Goal: Task Accomplishment & Management: Manage account settings

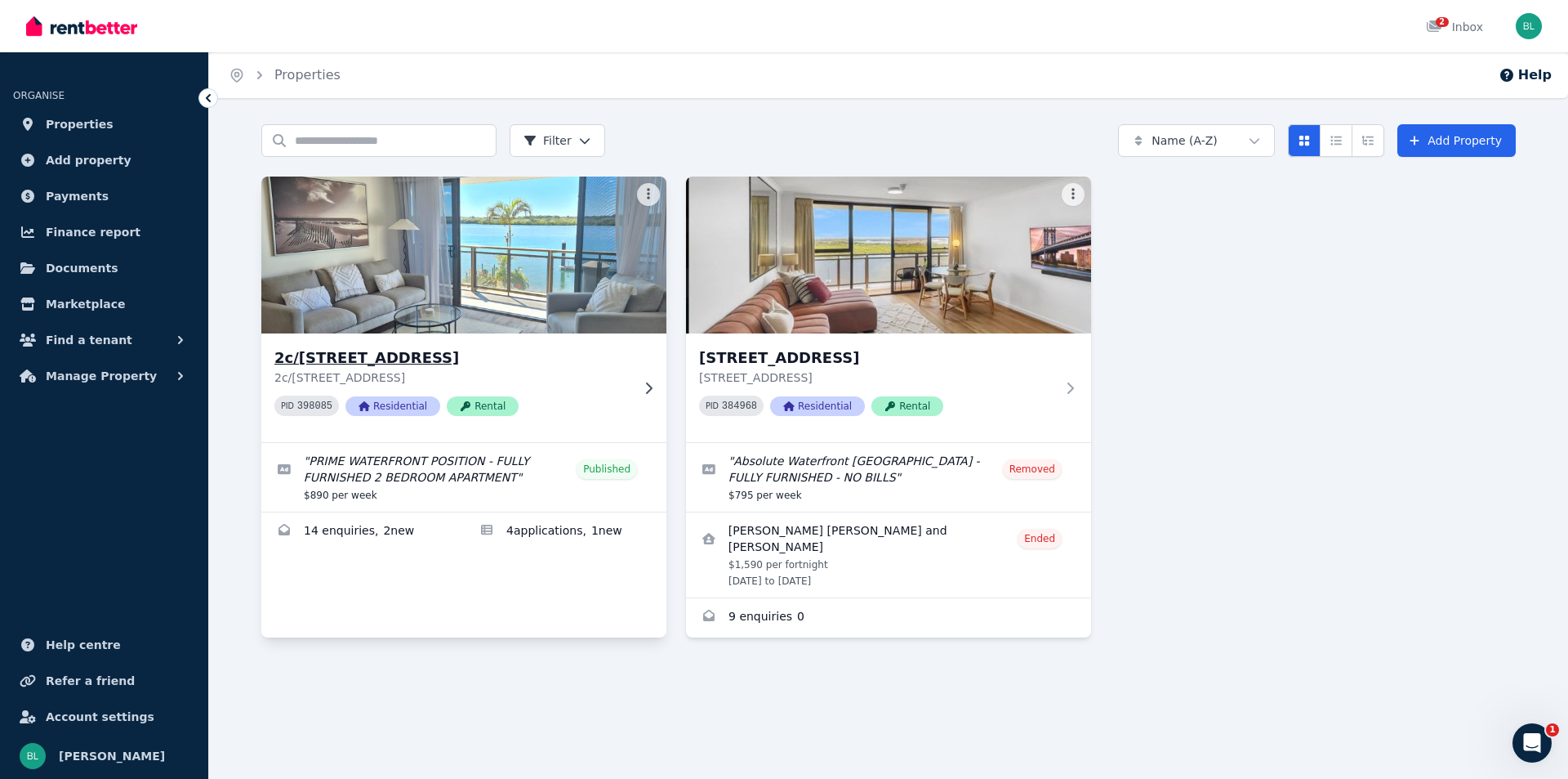
click at [560, 255] on img at bounding box center [464, 255] width 425 height 165
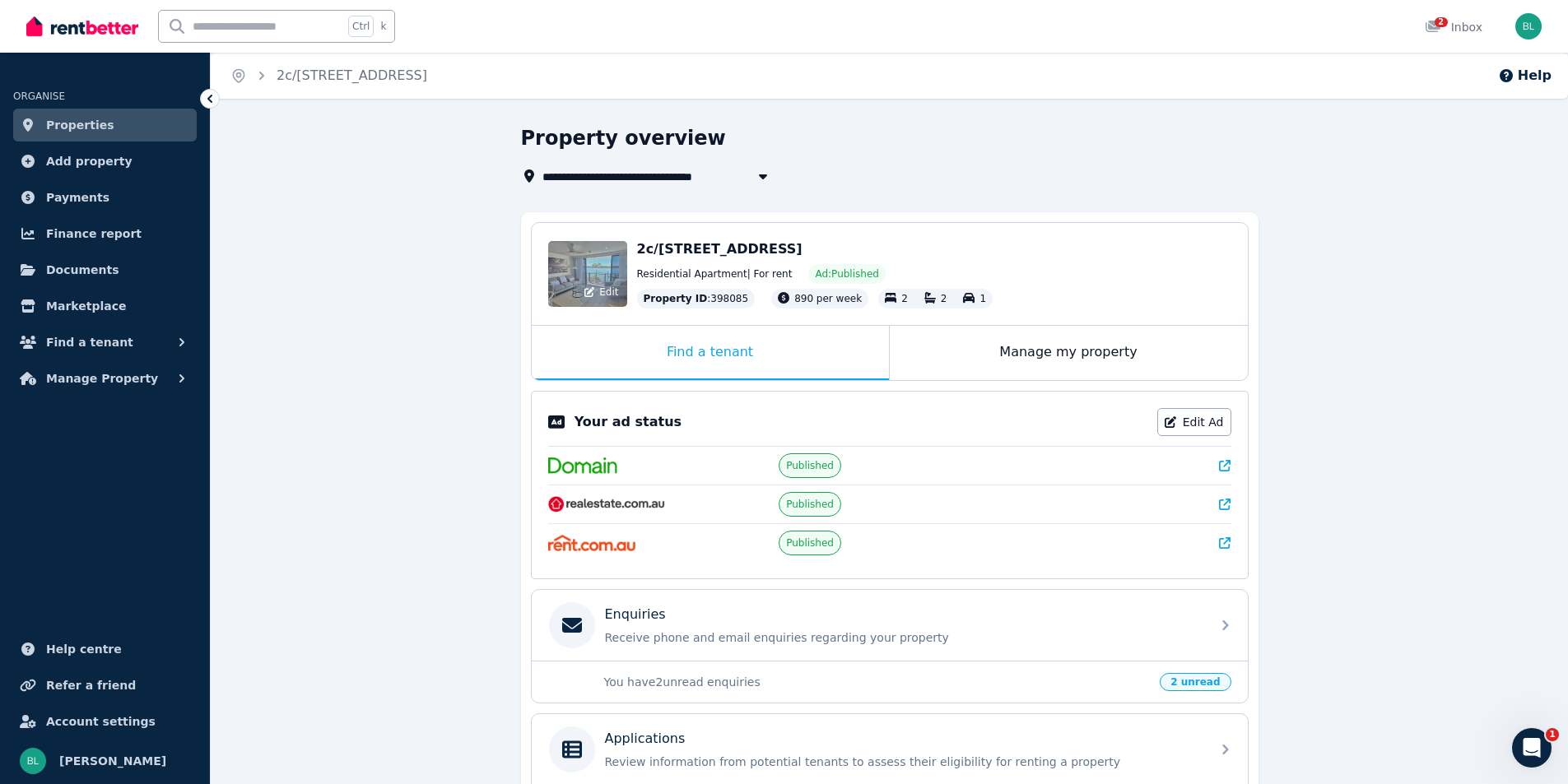
click at [613, 291] on span "Edit" at bounding box center [608, 292] width 19 height 14
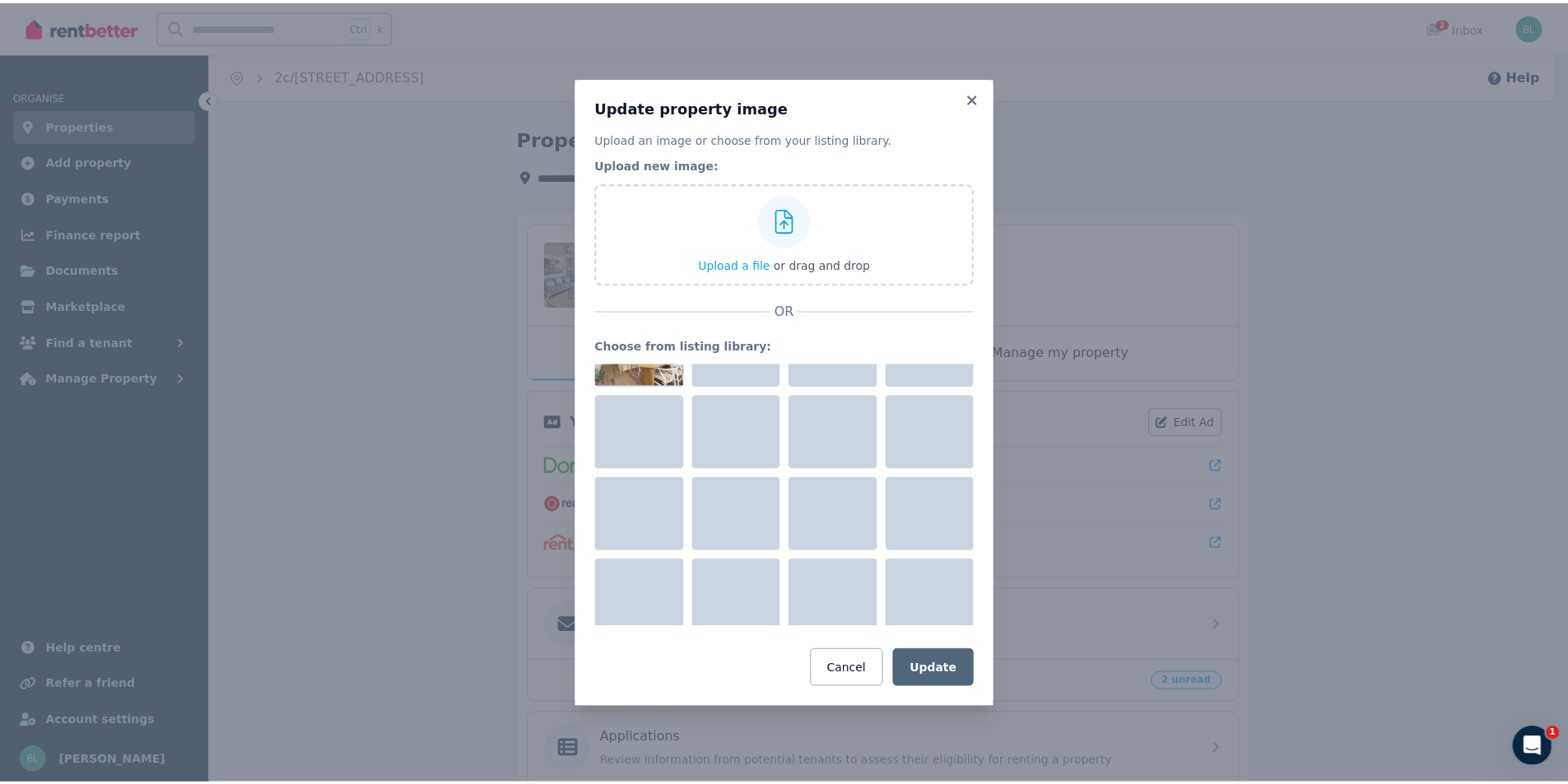
scroll to position [987, 0]
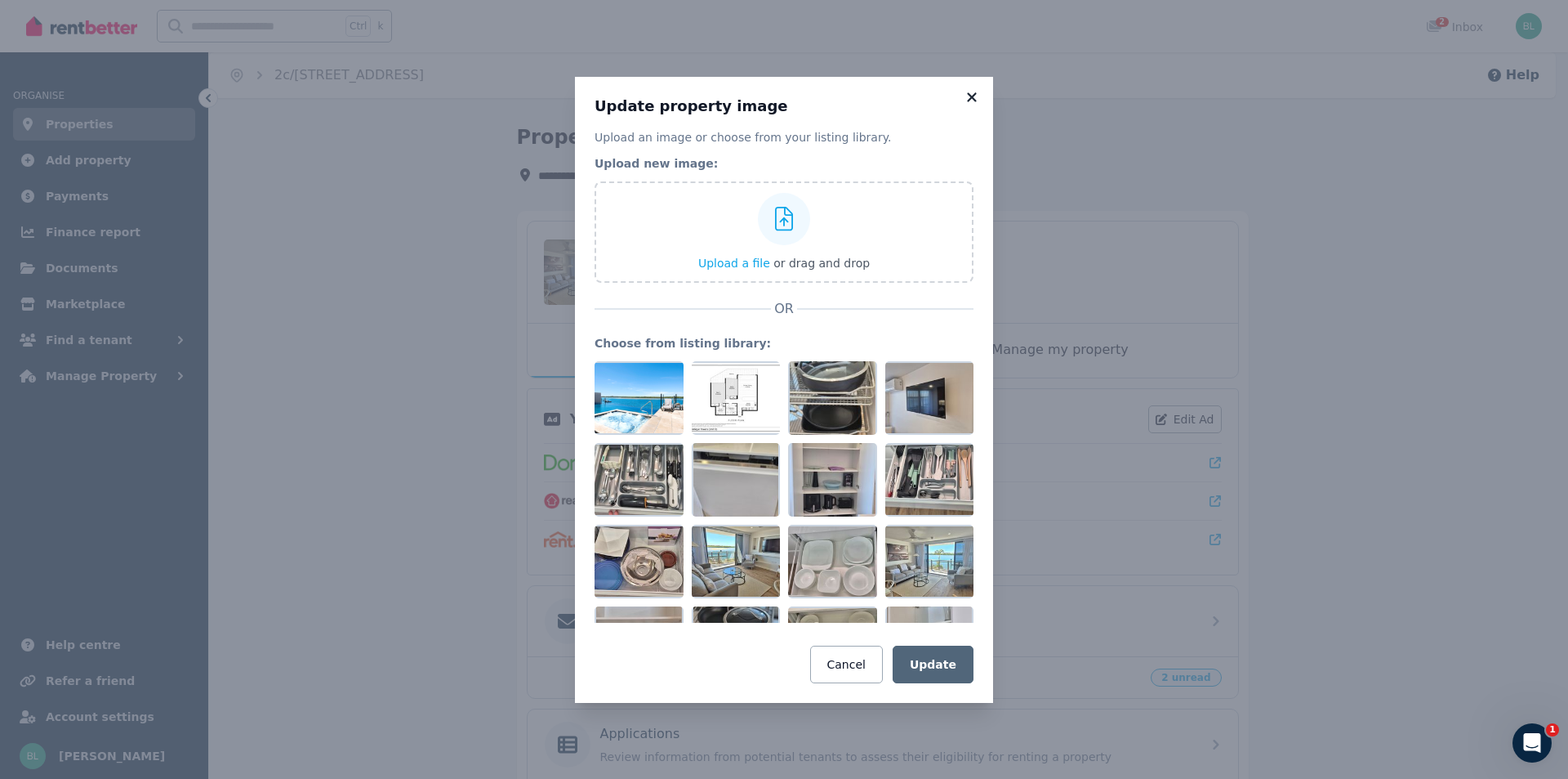
click at [970, 95] on icon at bounding box center [971, 97] width 9 height 9
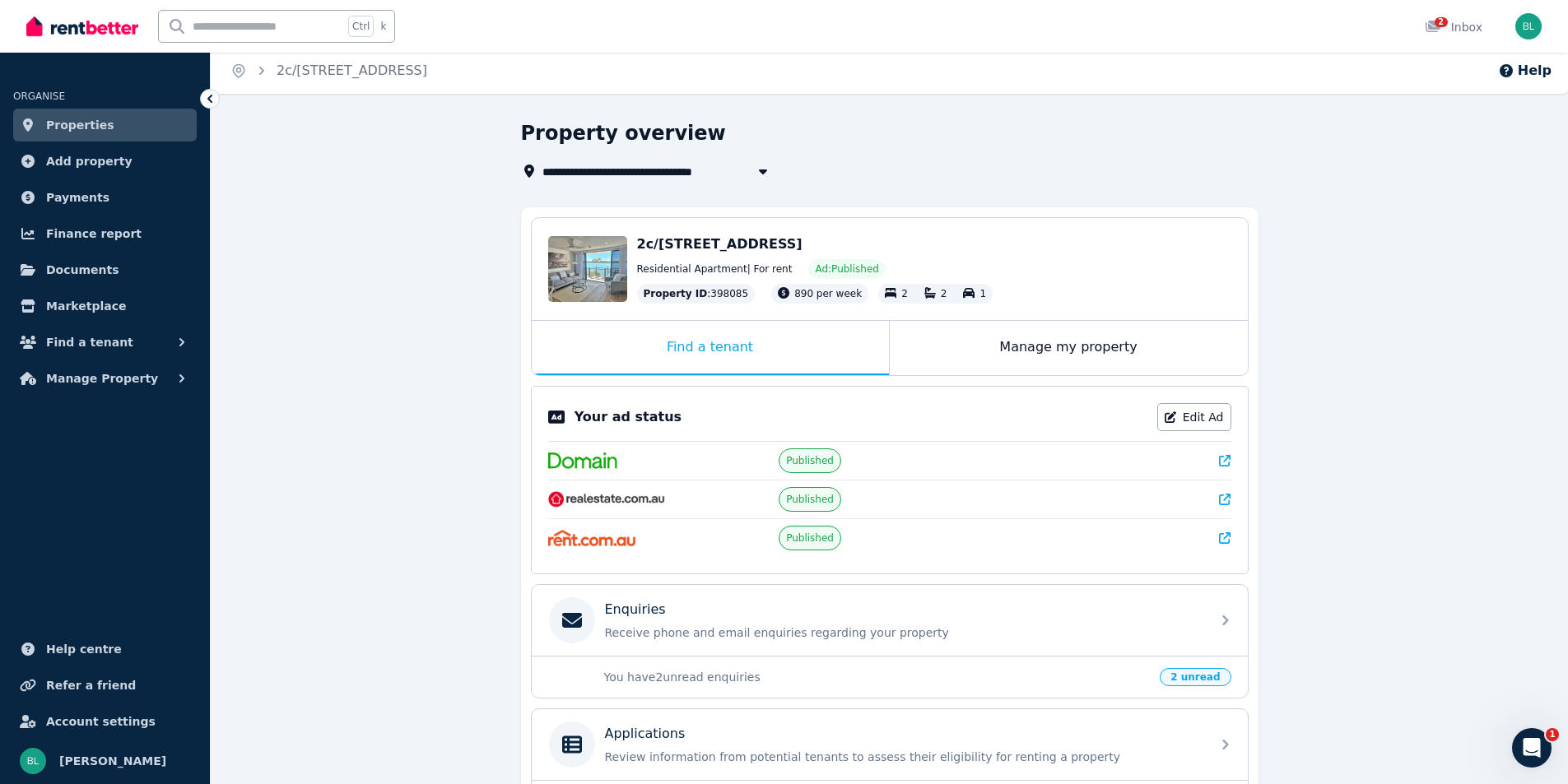
scroll to position [0, 0]
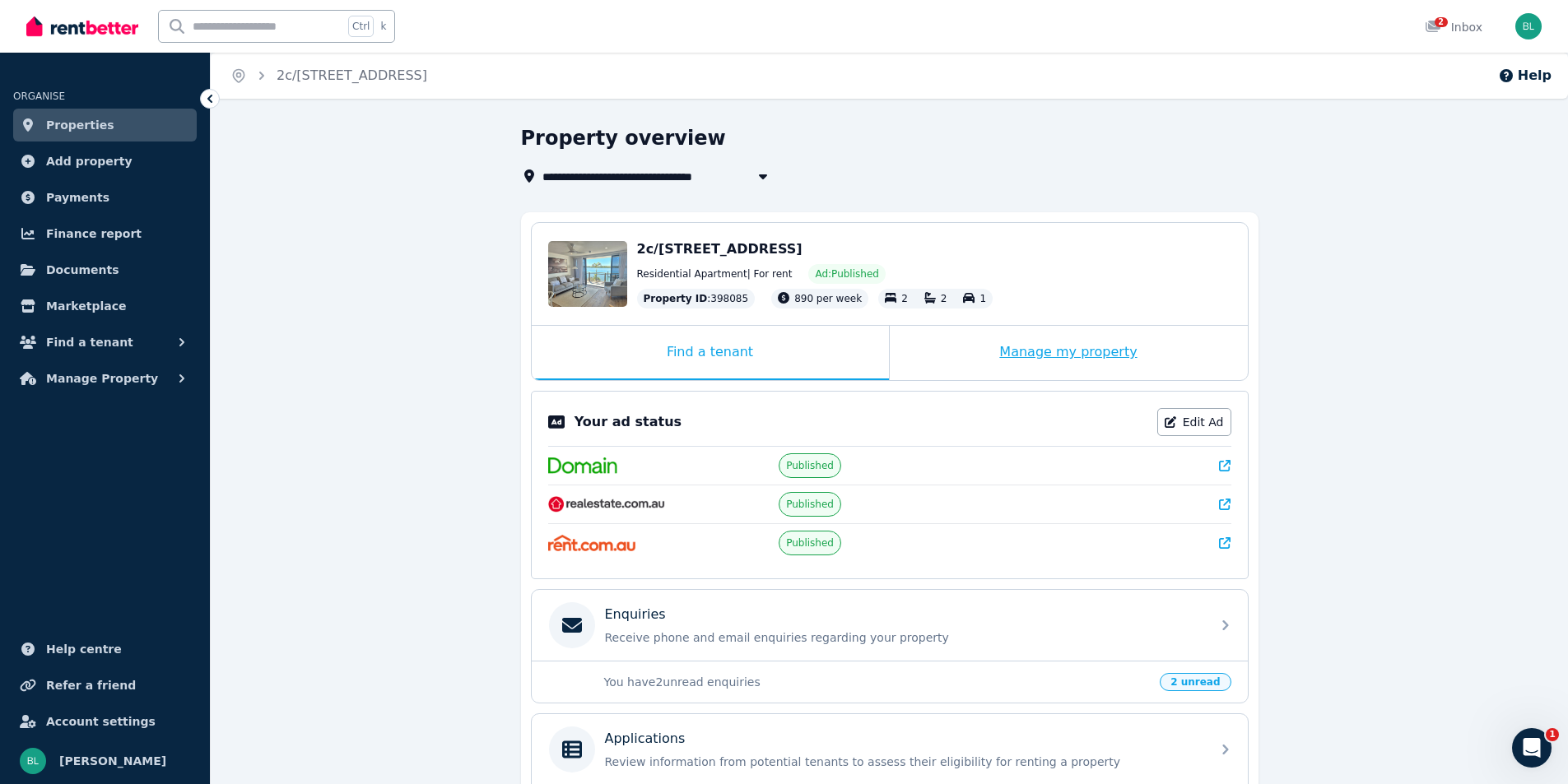
click at [1018, 364] on div "Manage my property" at bounding box center [1068, 353] width 358 height 54
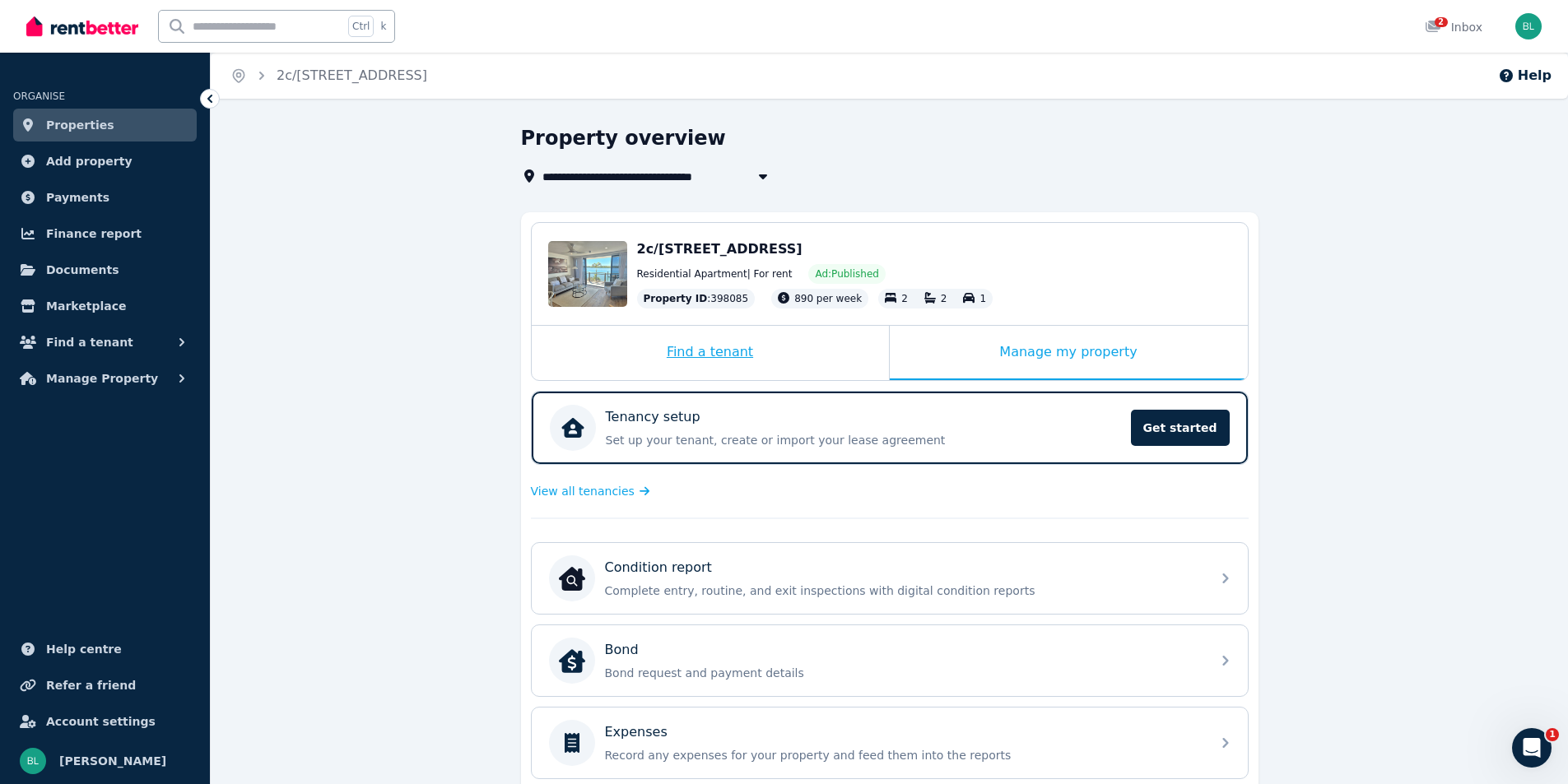
click at [686, 355] on div "Find a tenant" at bounding box center [709, 353] width 357 height 54
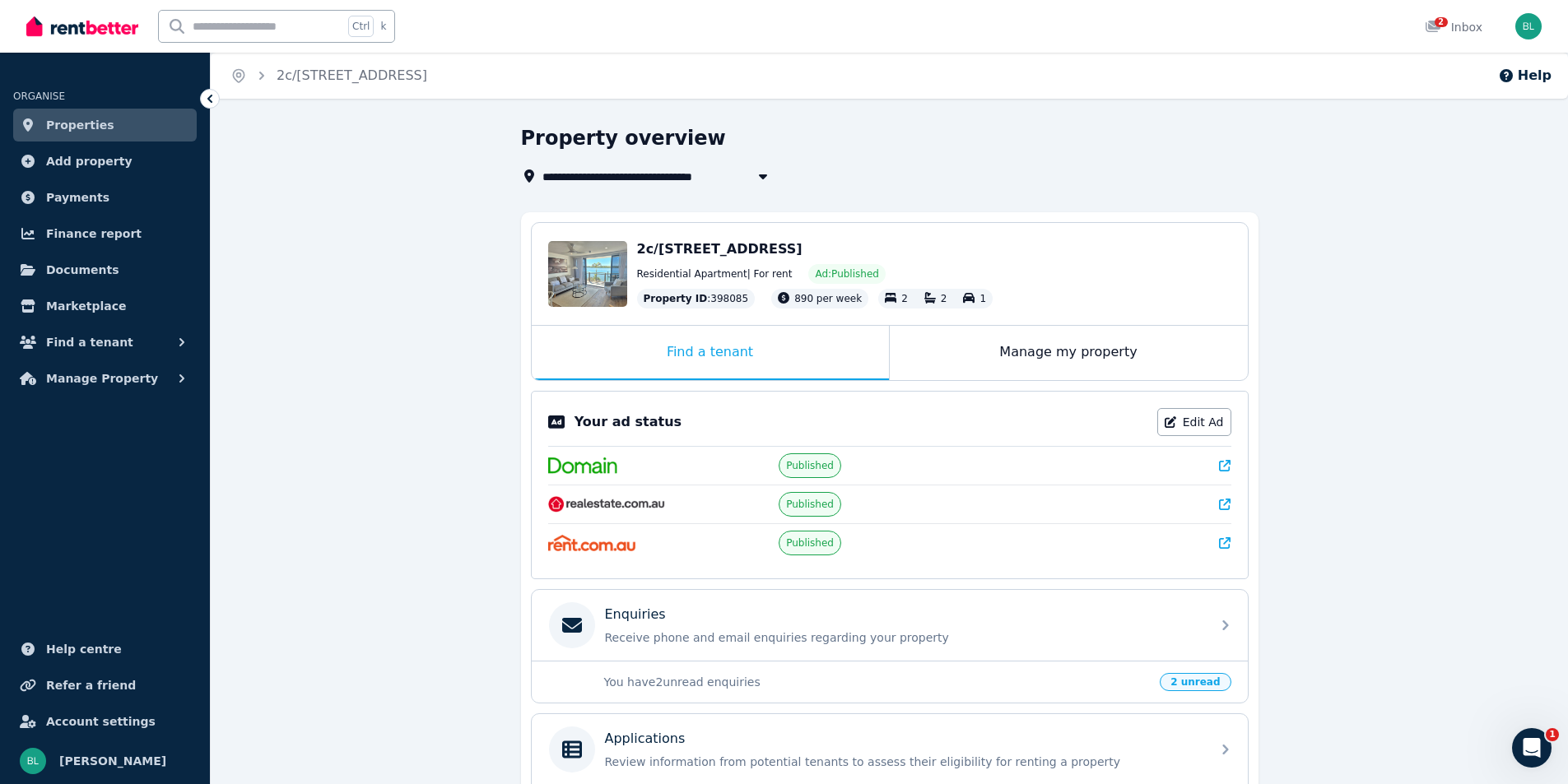
click at [705, 253] on span "2c/[STREET_ADDRESS]" at bounding box center [719, 248] width 165 height 15
click at [612, 265] on div "Edit" at bounding box center [587, 274] width 79 height 66
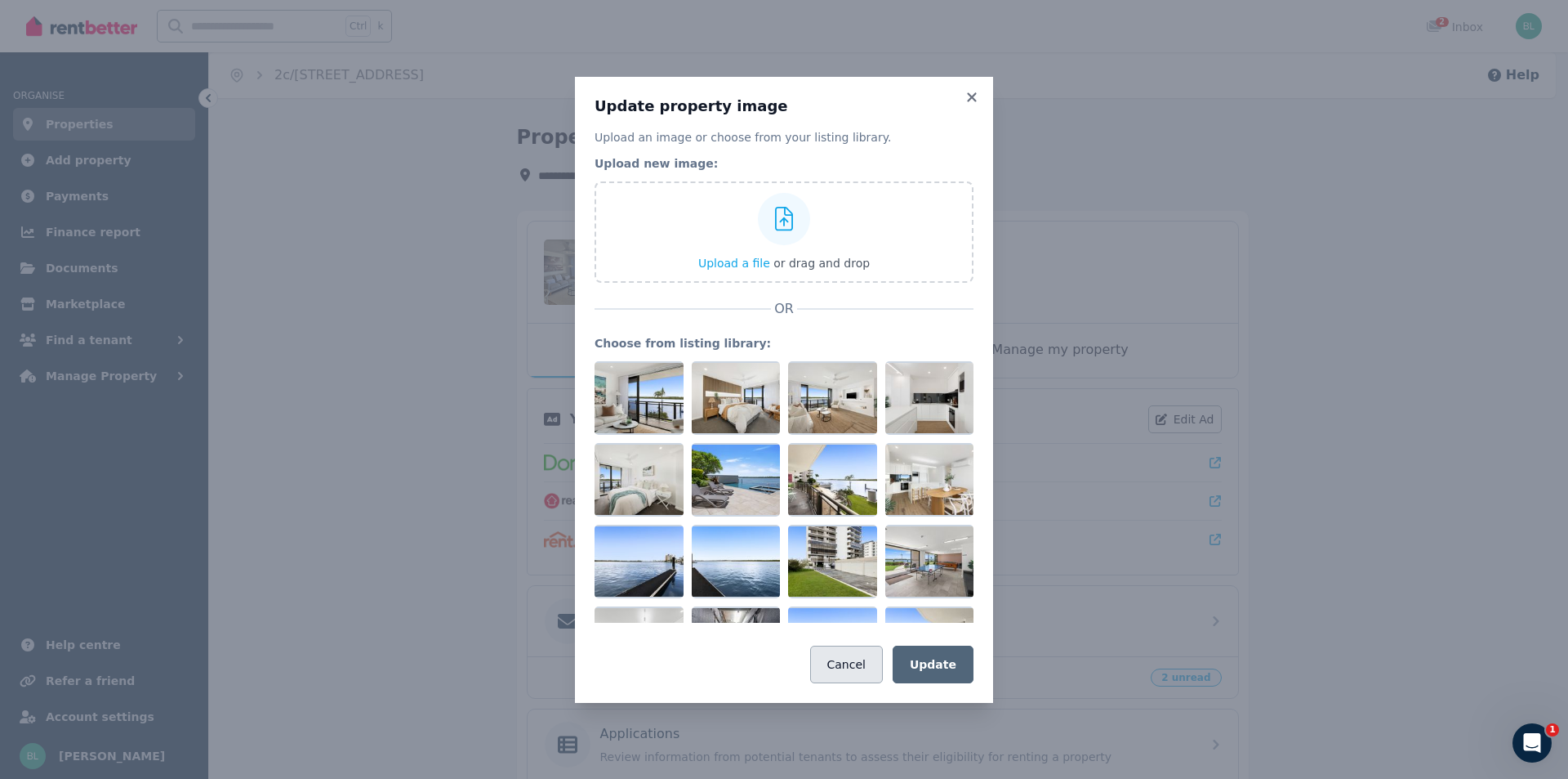
click at [847, 658] on button "Cancel" at bounding box center [846, 664] width 73 height 38
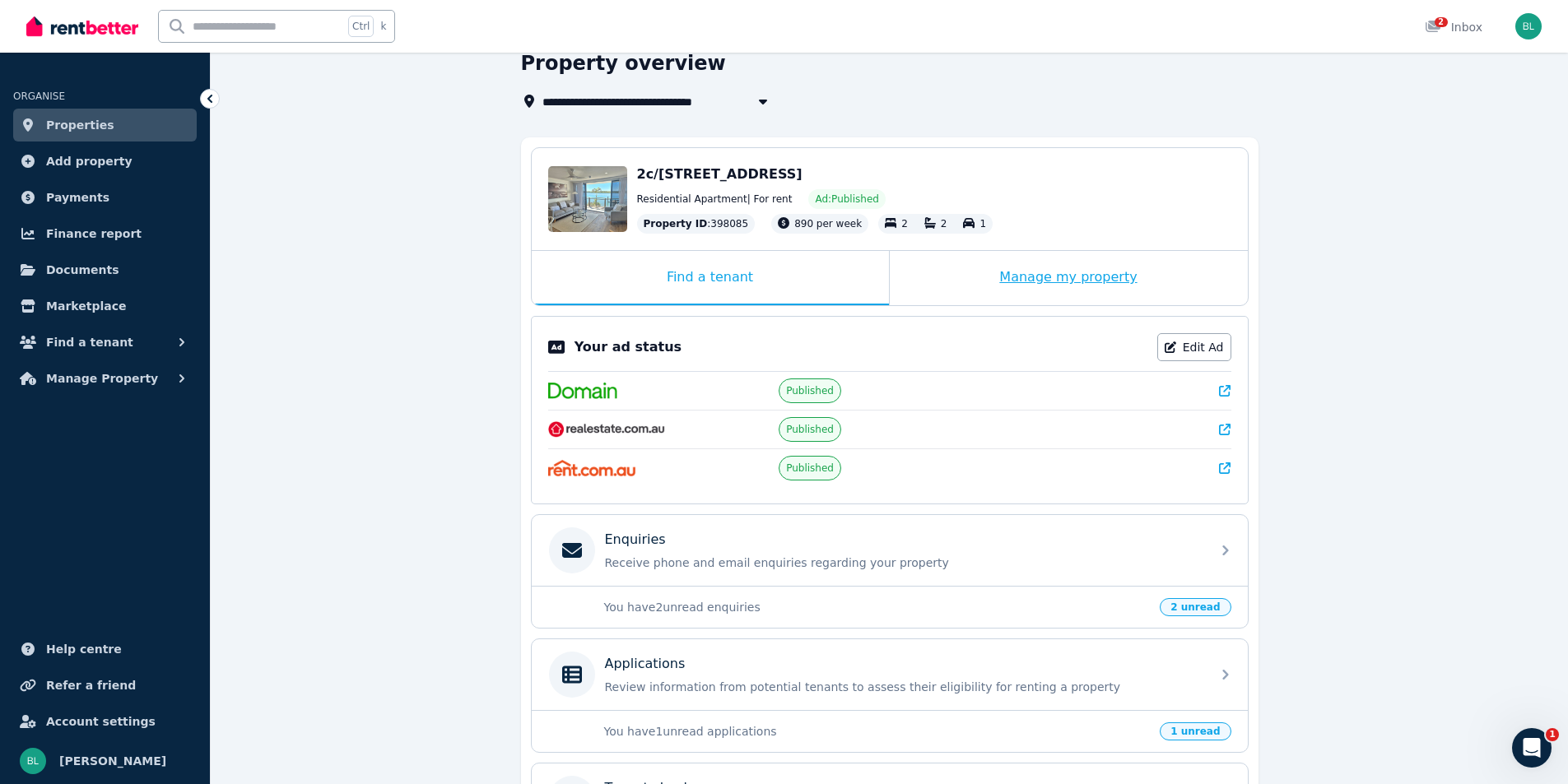
scroll to position [219, 0]
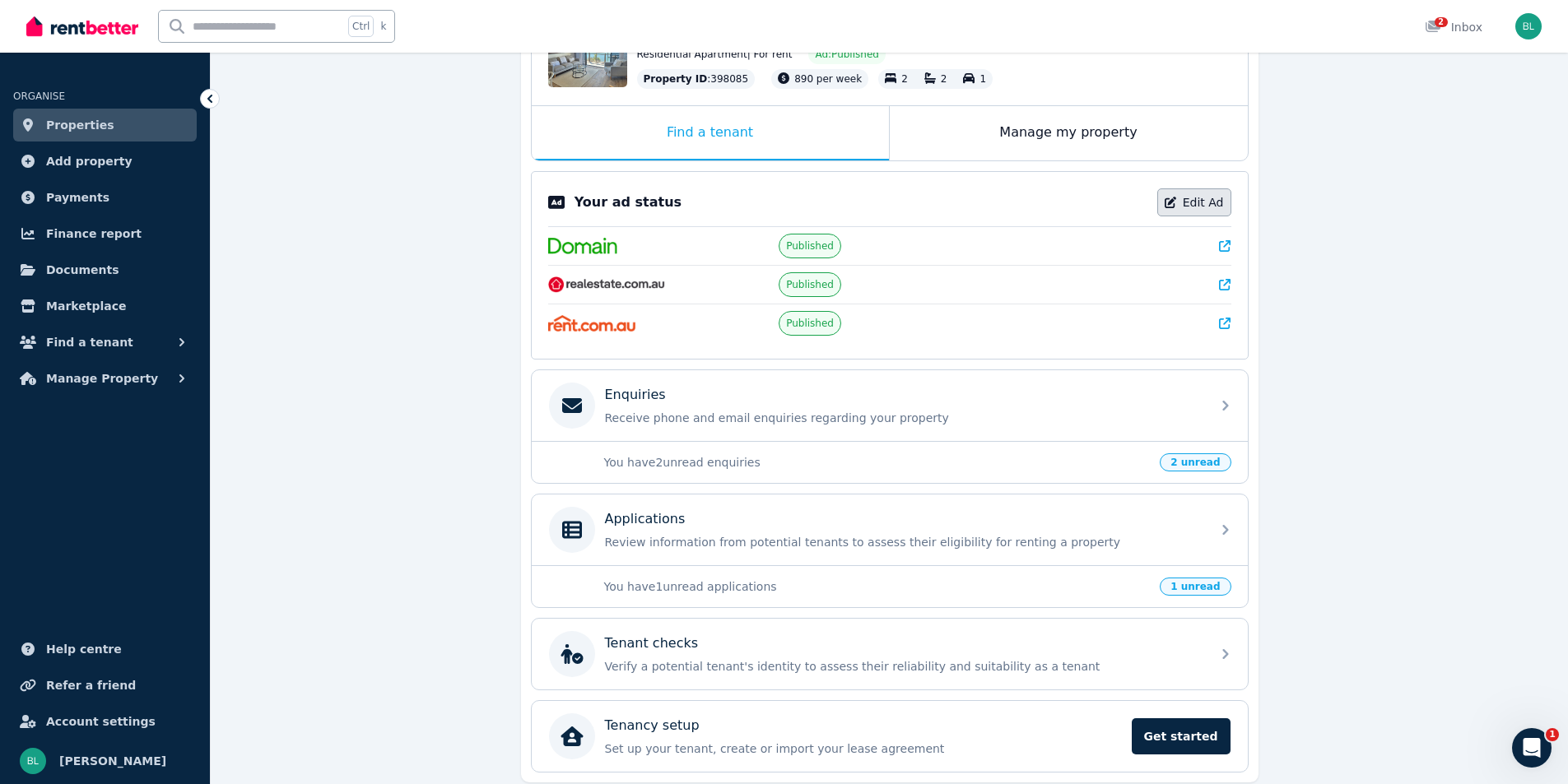
click at [1195, 200] on link "Edit Ad" at bounding box center [1194, 202] width 74 height 28
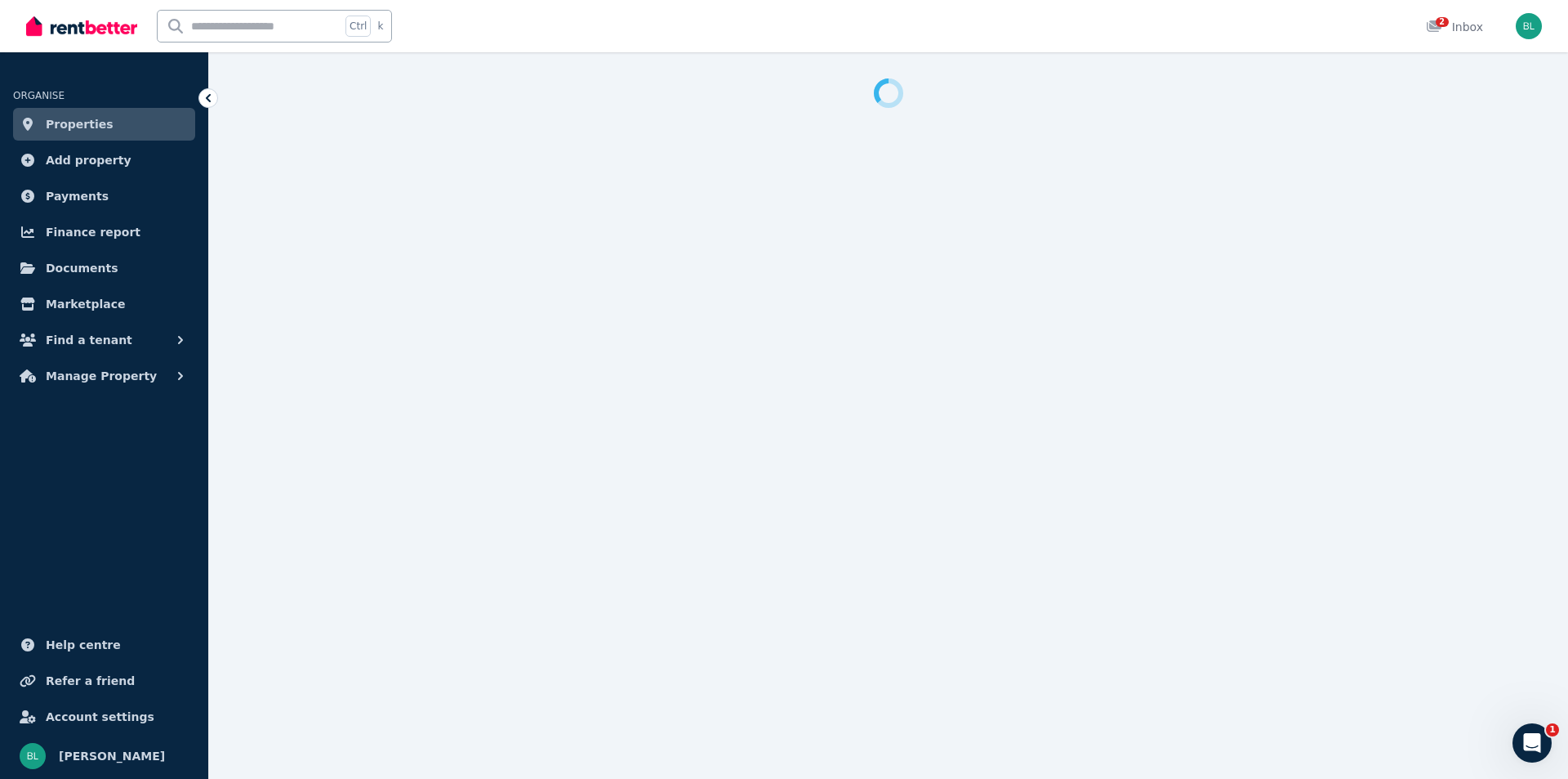
select select "**********"
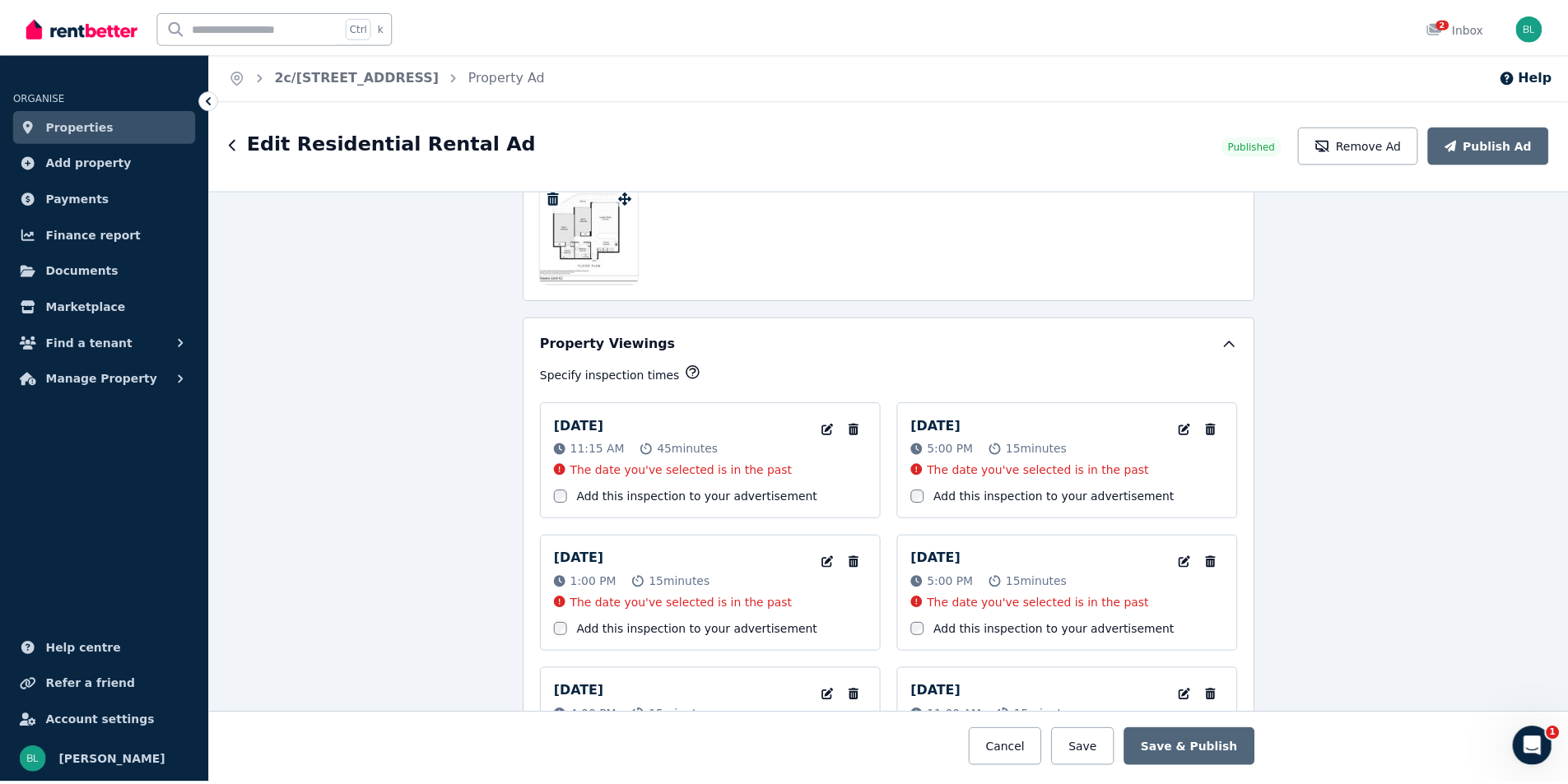
scroll to position [3070, 0]
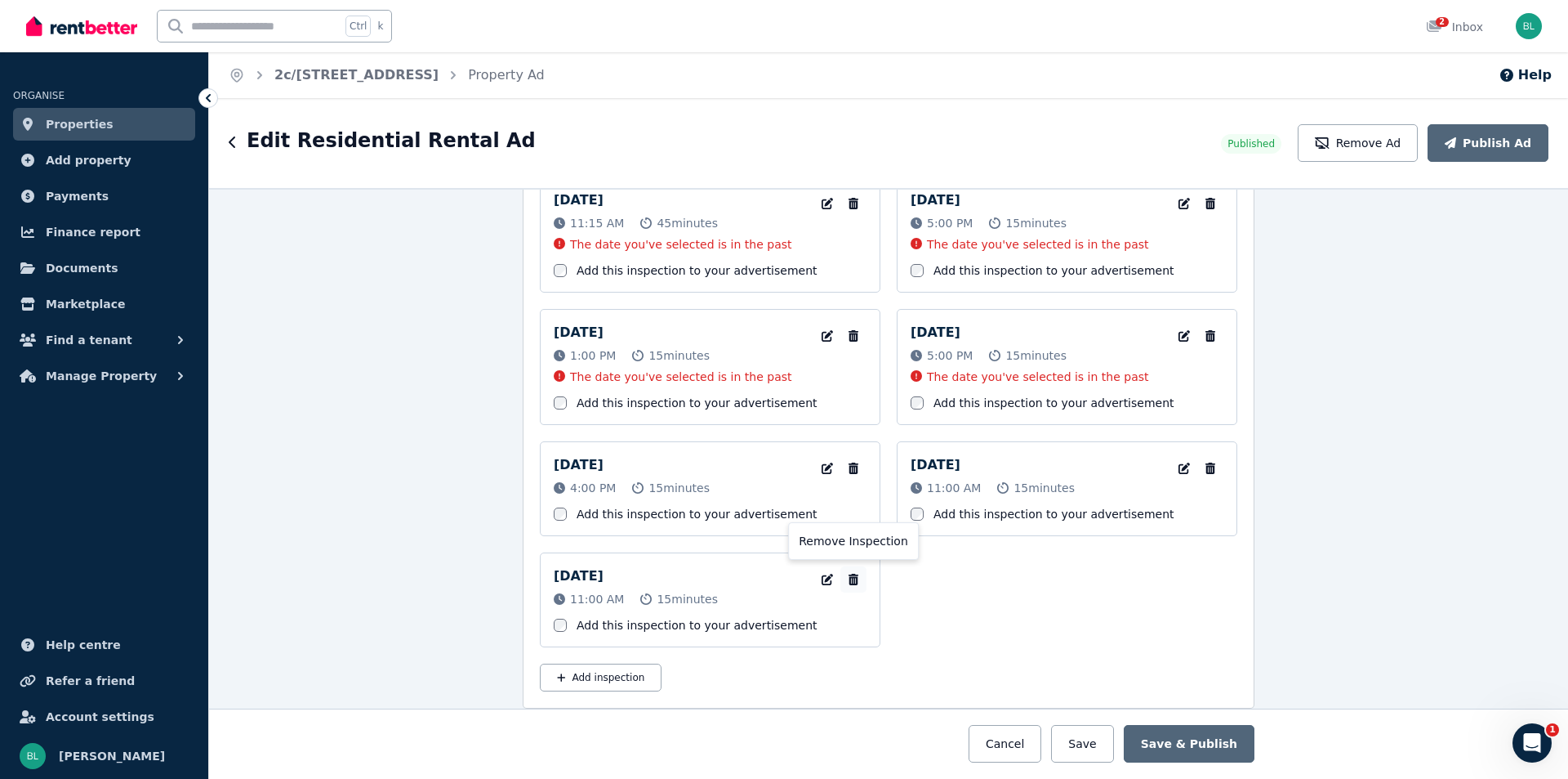
click at [849, 578] on icon "button" at bounding box center [853, 579] width 10 height 12
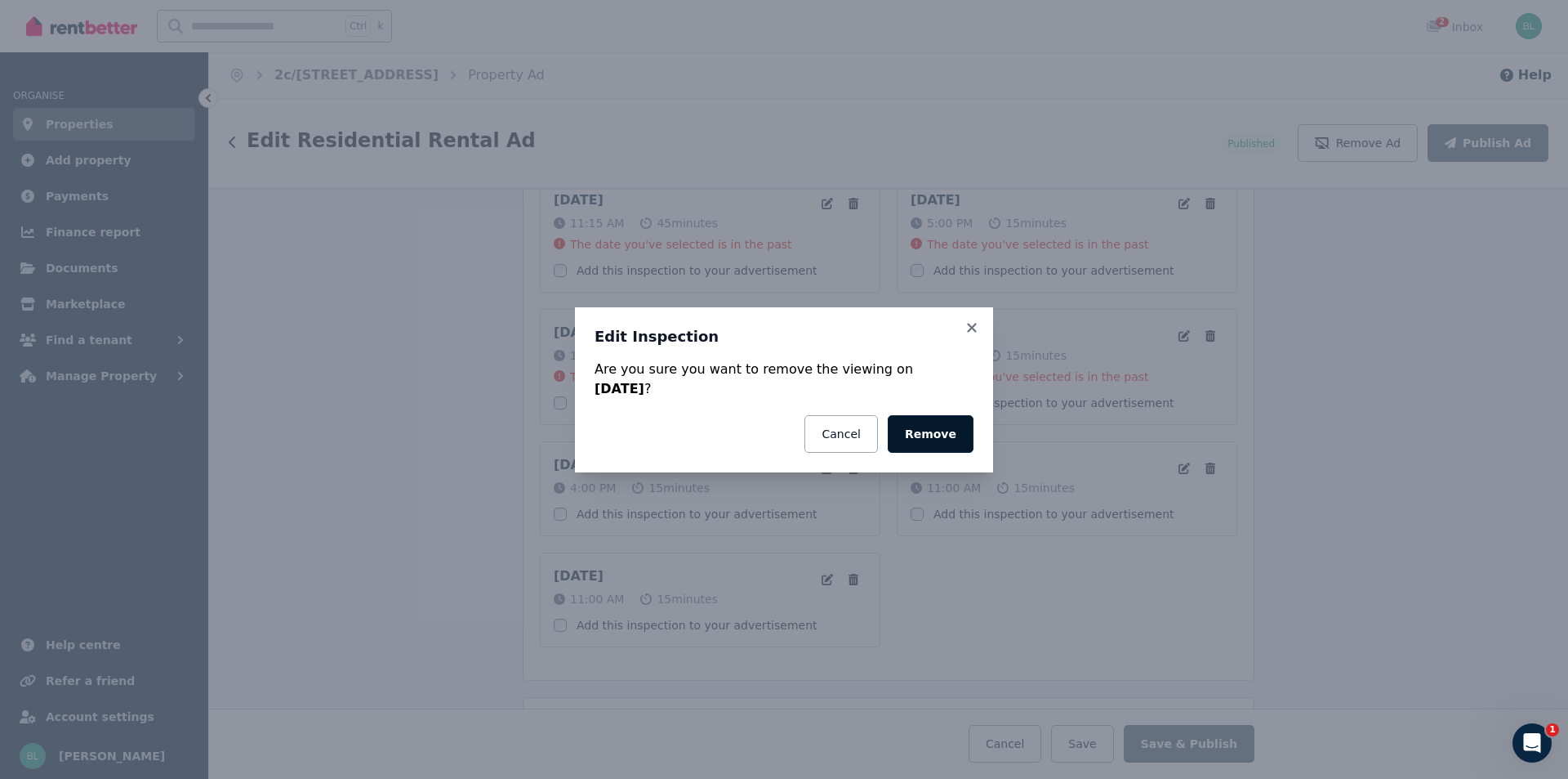
click at [943, 442] on button "Remove" at bounding box center [931, 434] width 86 height 38
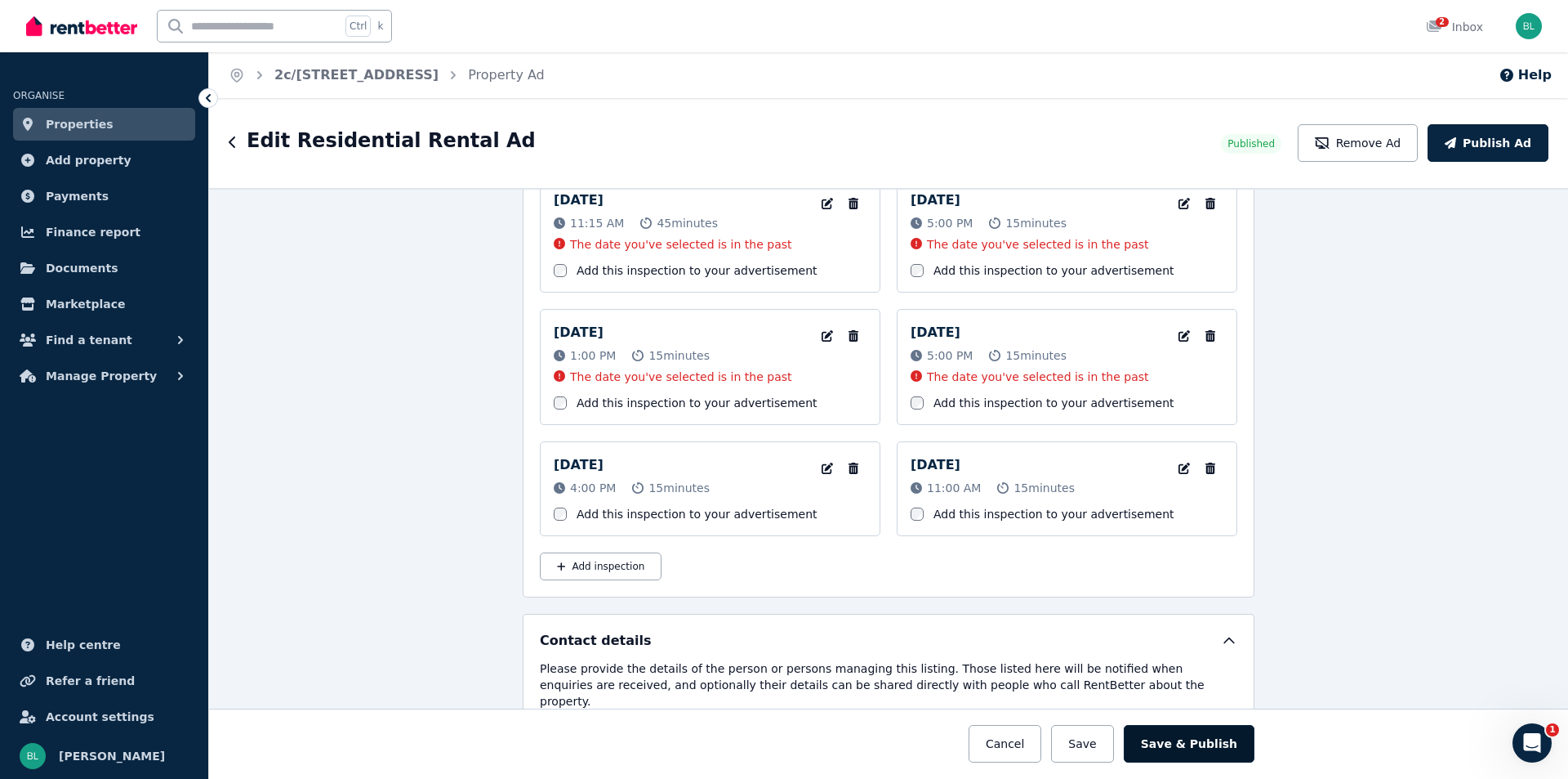
click at [1202, 738] on button "Save & Publish" at bounding box center [1189, 744] width 131 height 38
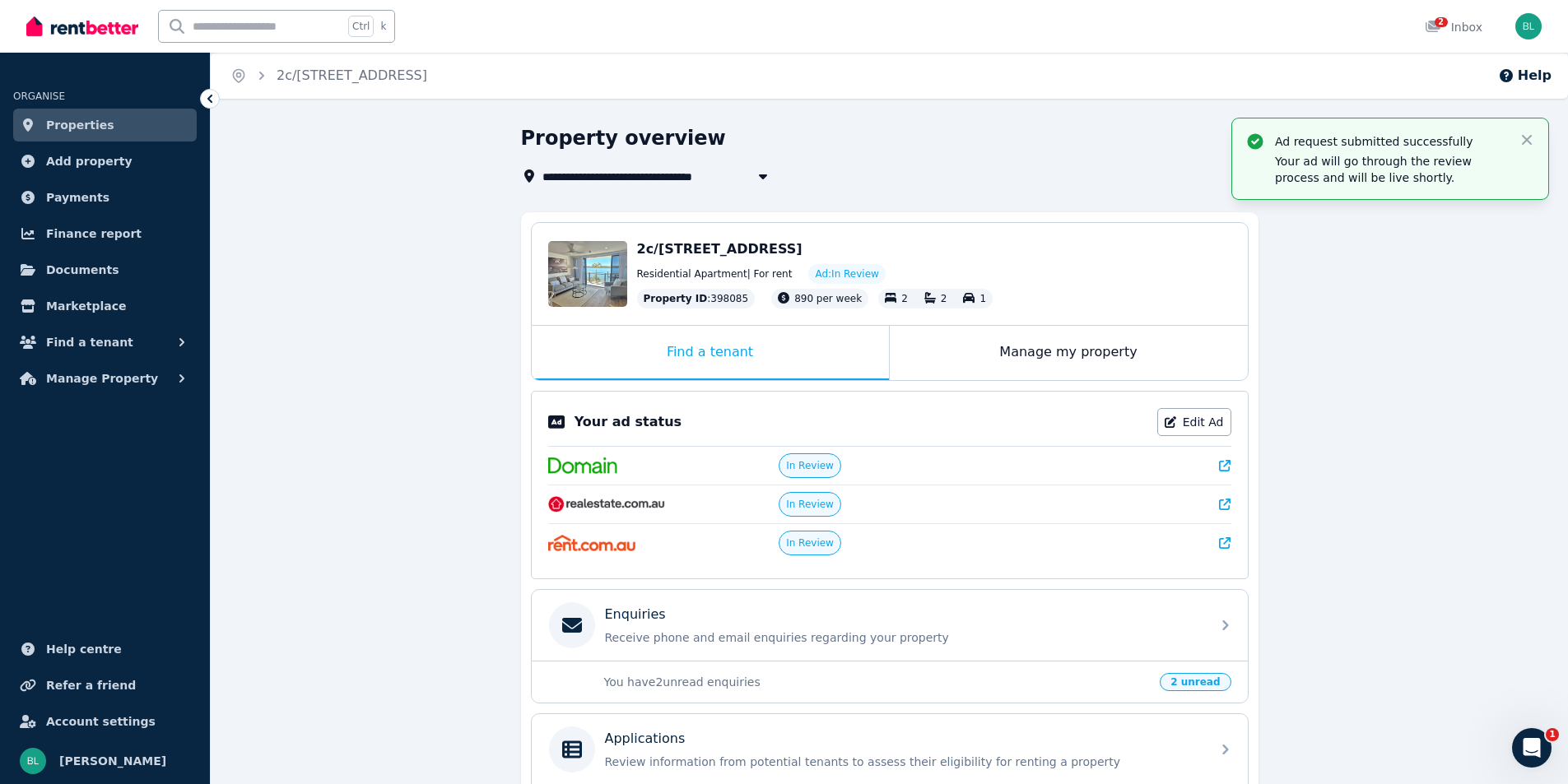
click at [757, 177] on icon "button" at bounding box center [763, 176] width 16 height 14
type input "**********"
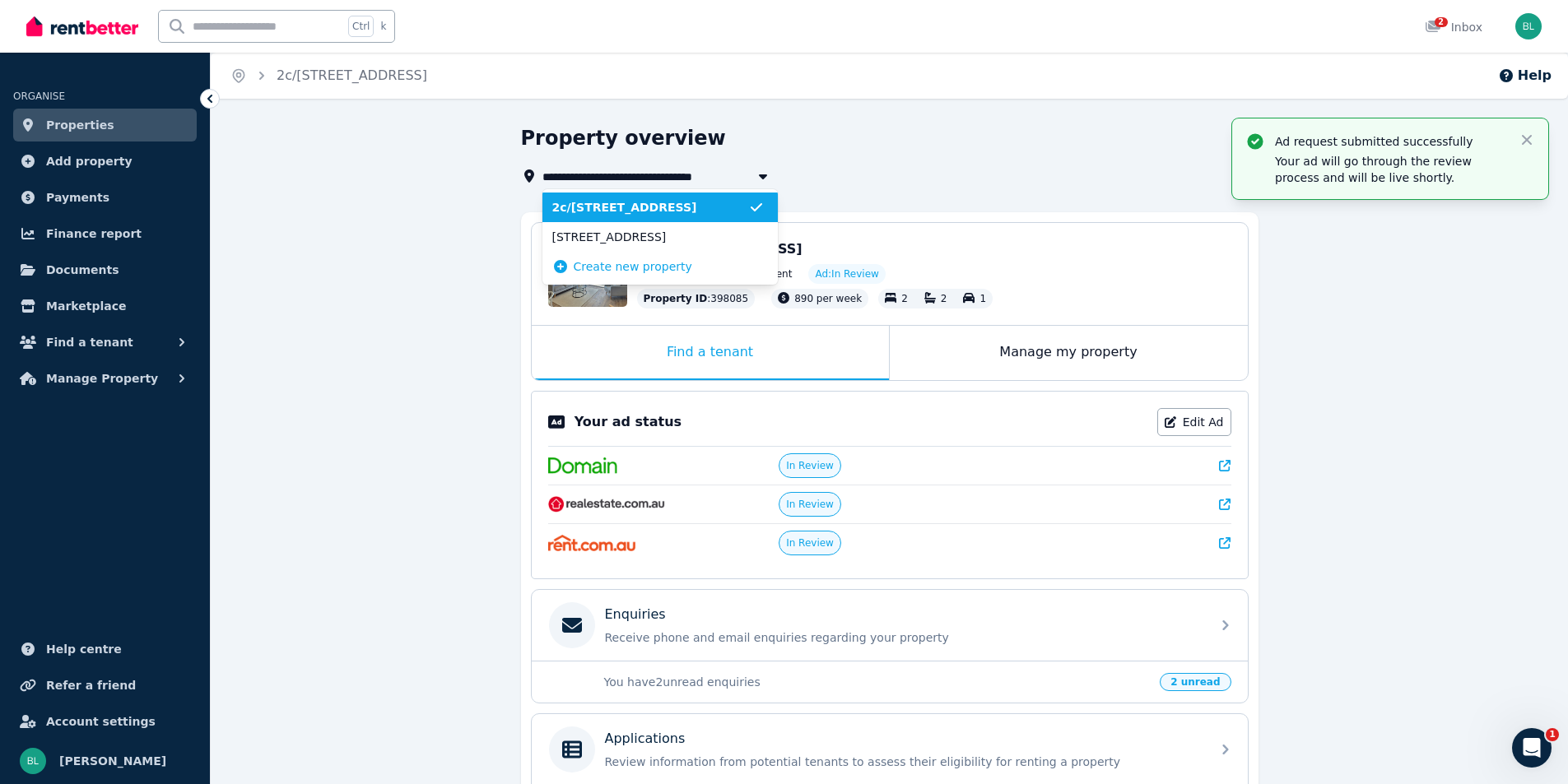
click at [696, 212] on span "2c/[STREET_ADDRESS]" at bounding box center [650, 207] width 196 height 16
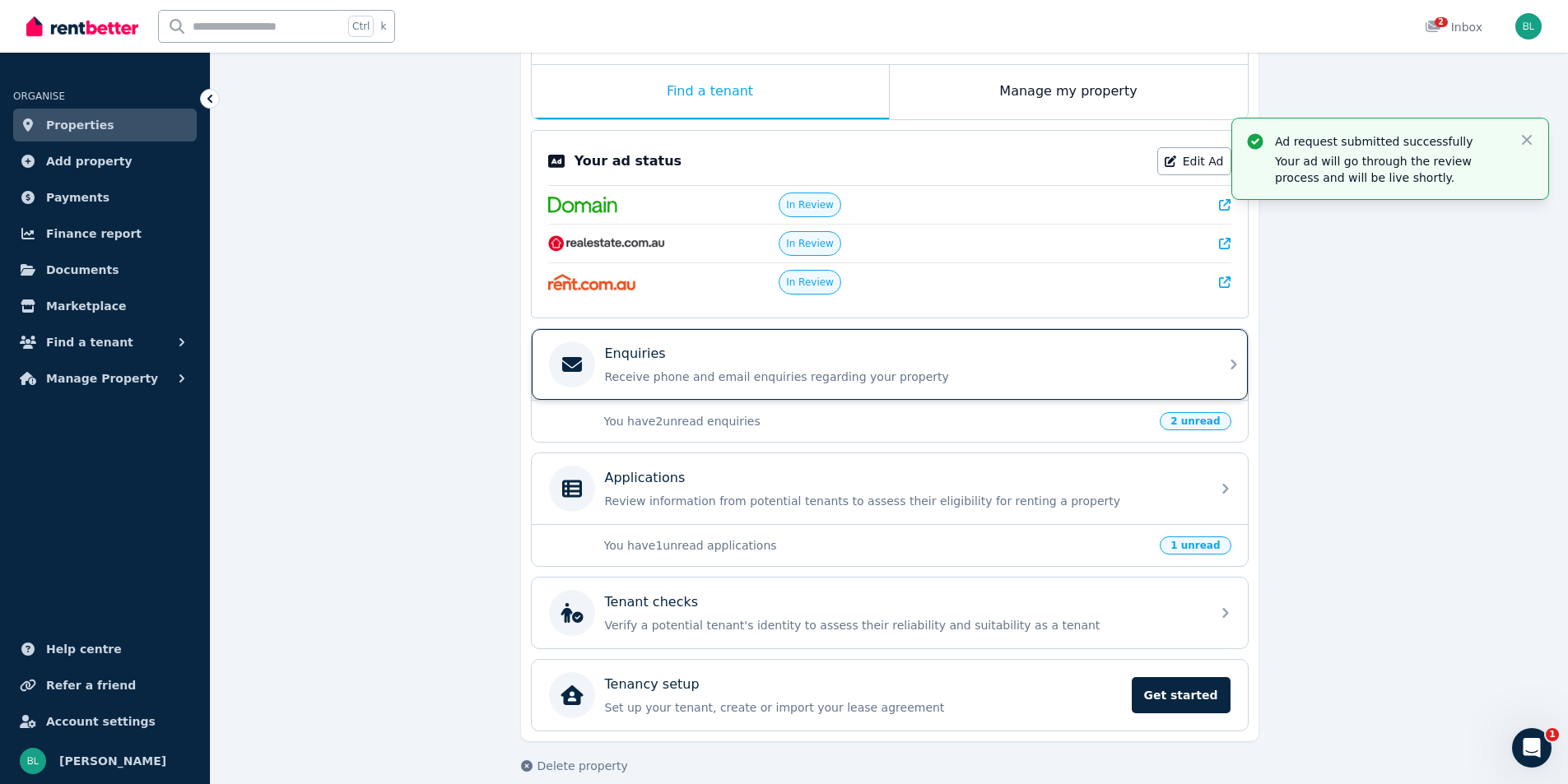
scroll to position [280, 0]
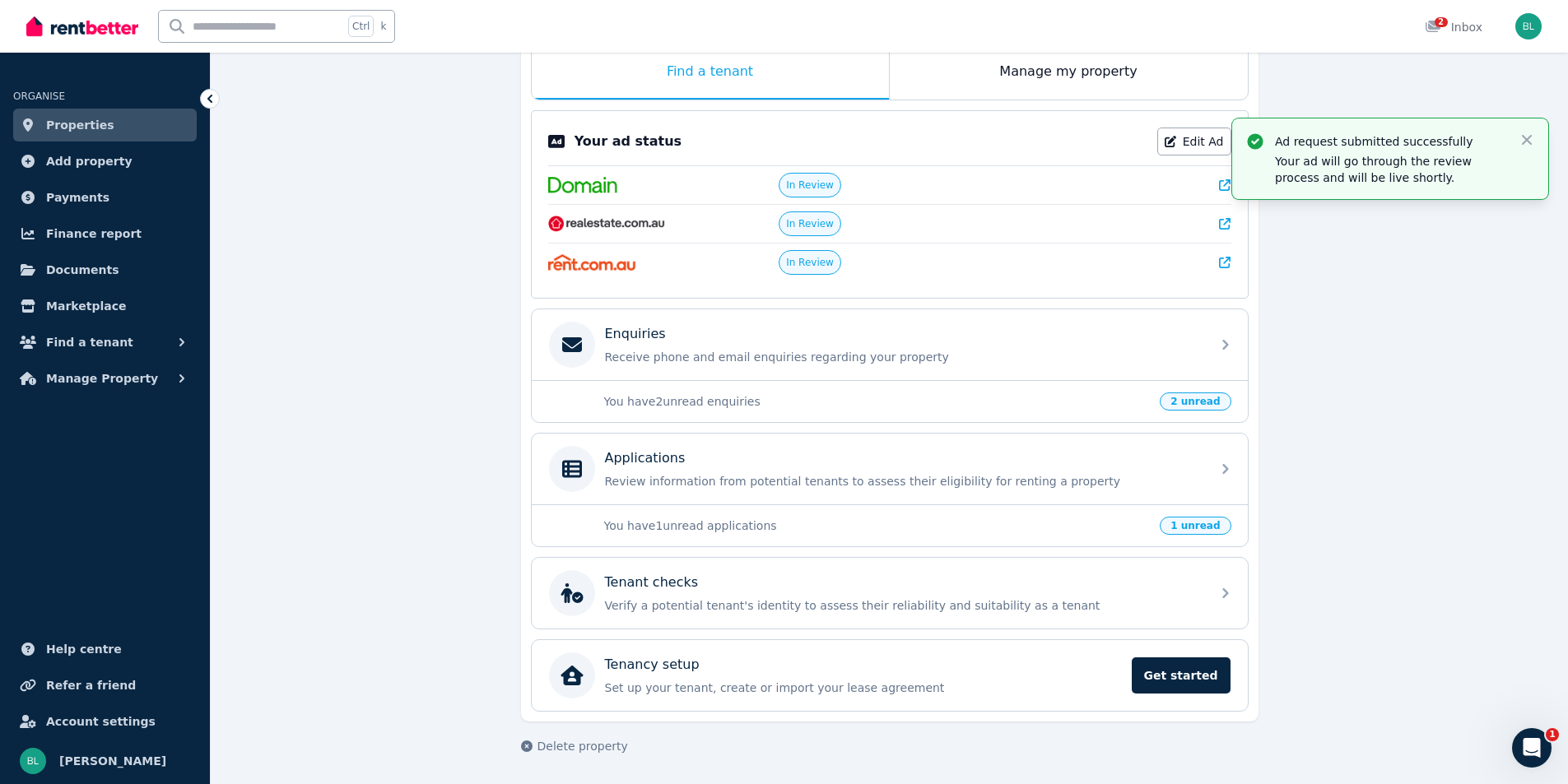
click at [1198, 402] on span "2 unread" at bounding box center [1195, 401] width 70 height 18
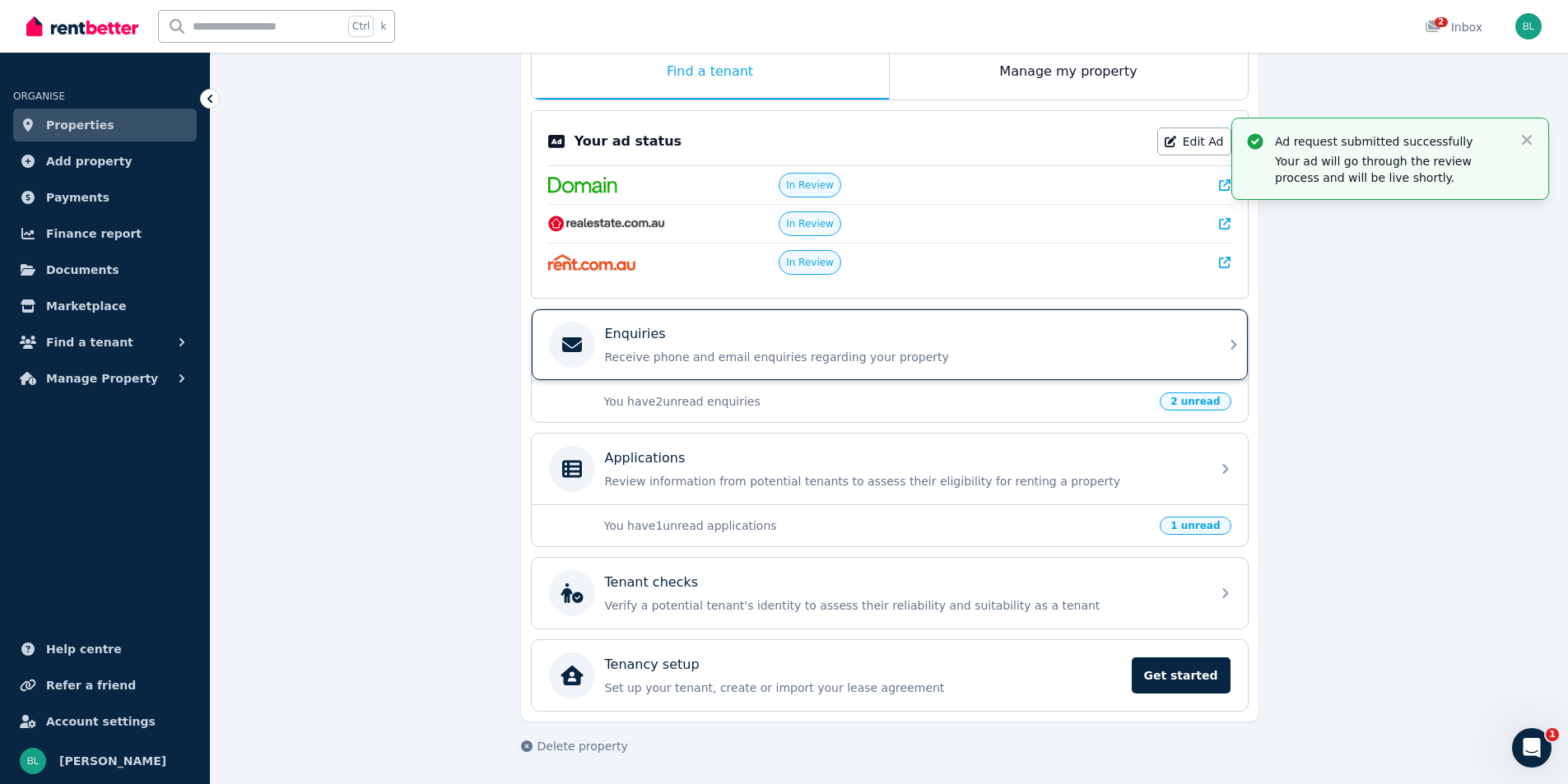
click at [631, 338] on p "Enquiries" at bounding box center [634, 334] width 61 height 20
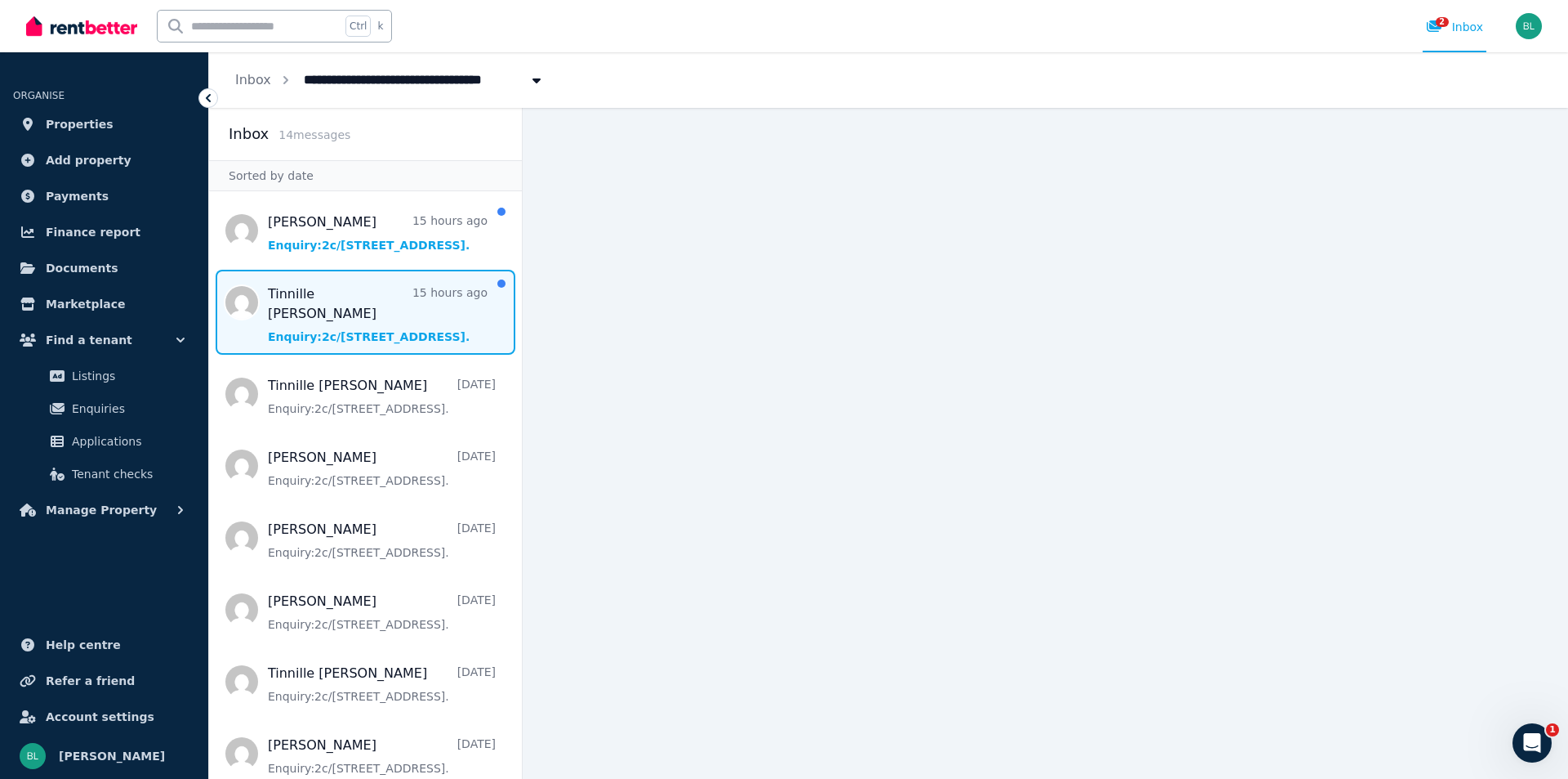
click at [355, 312] on span "Message list" at bounding box center [365, 311] width 313 height 85
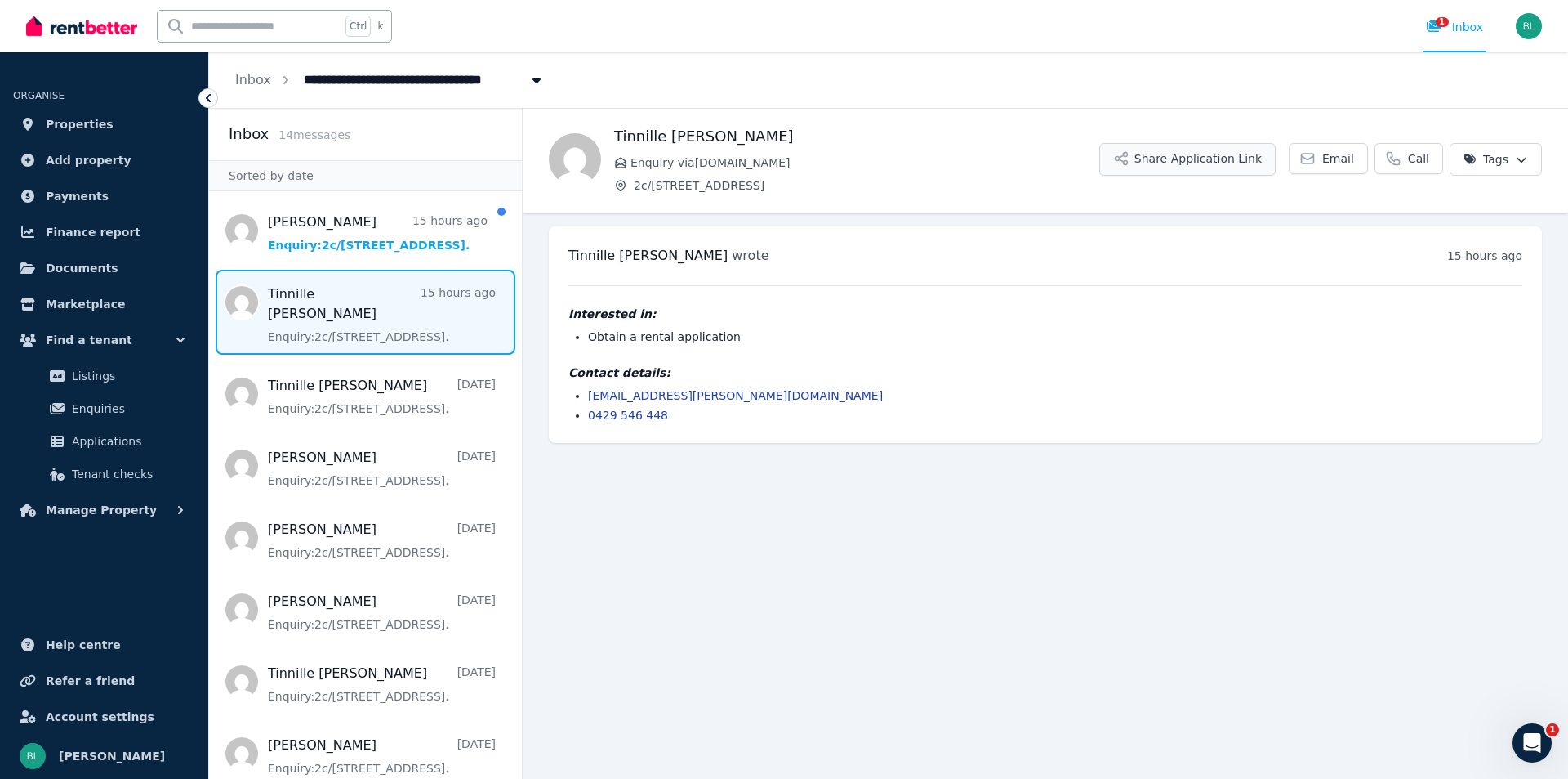
click at [1189, 169] on button "Share Application Link" at bounding box center [1188, 159] width 177 height 32
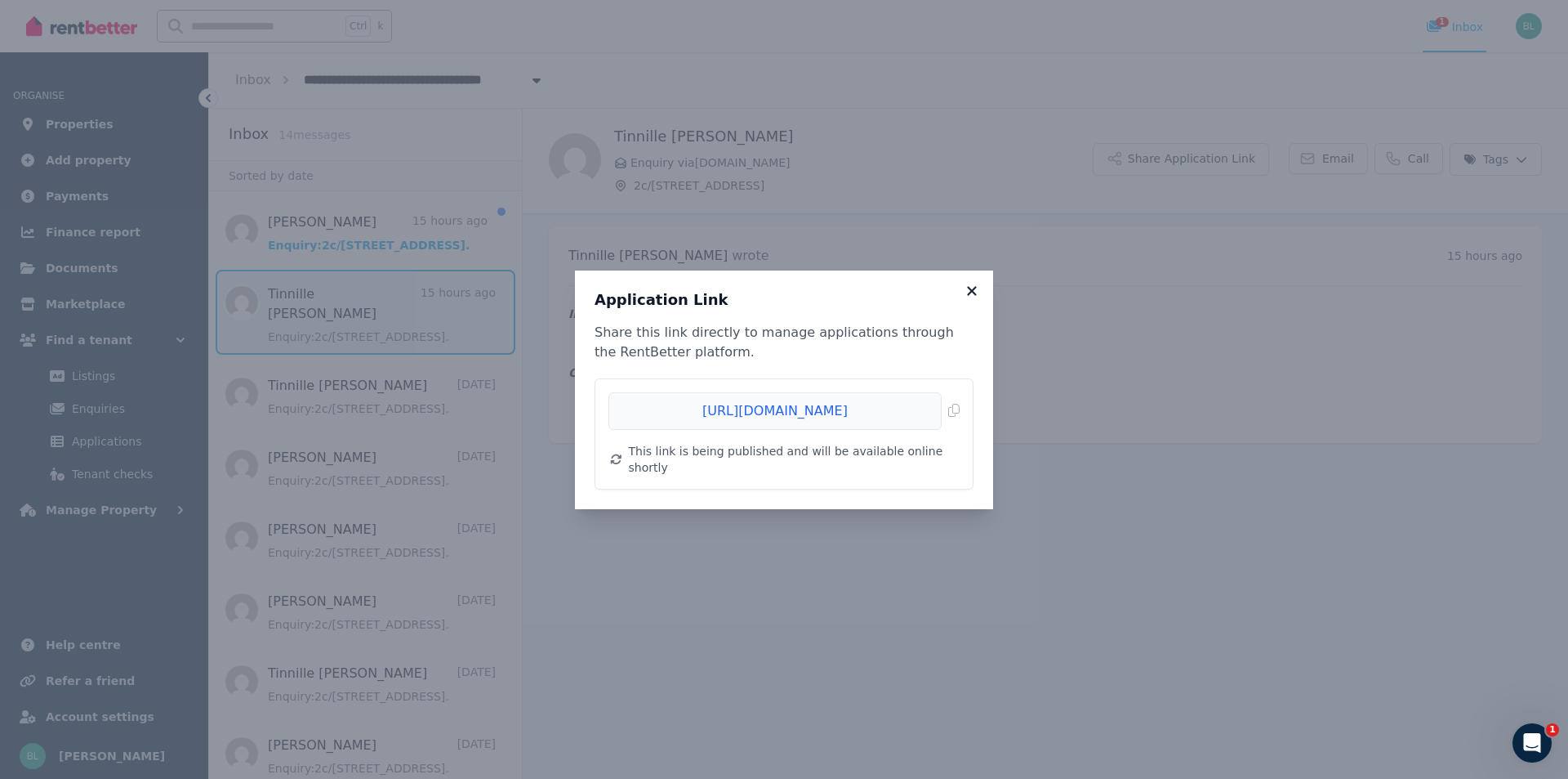
click at [971, 295] on icon at bounding box center [971, 291] width 9 height 9
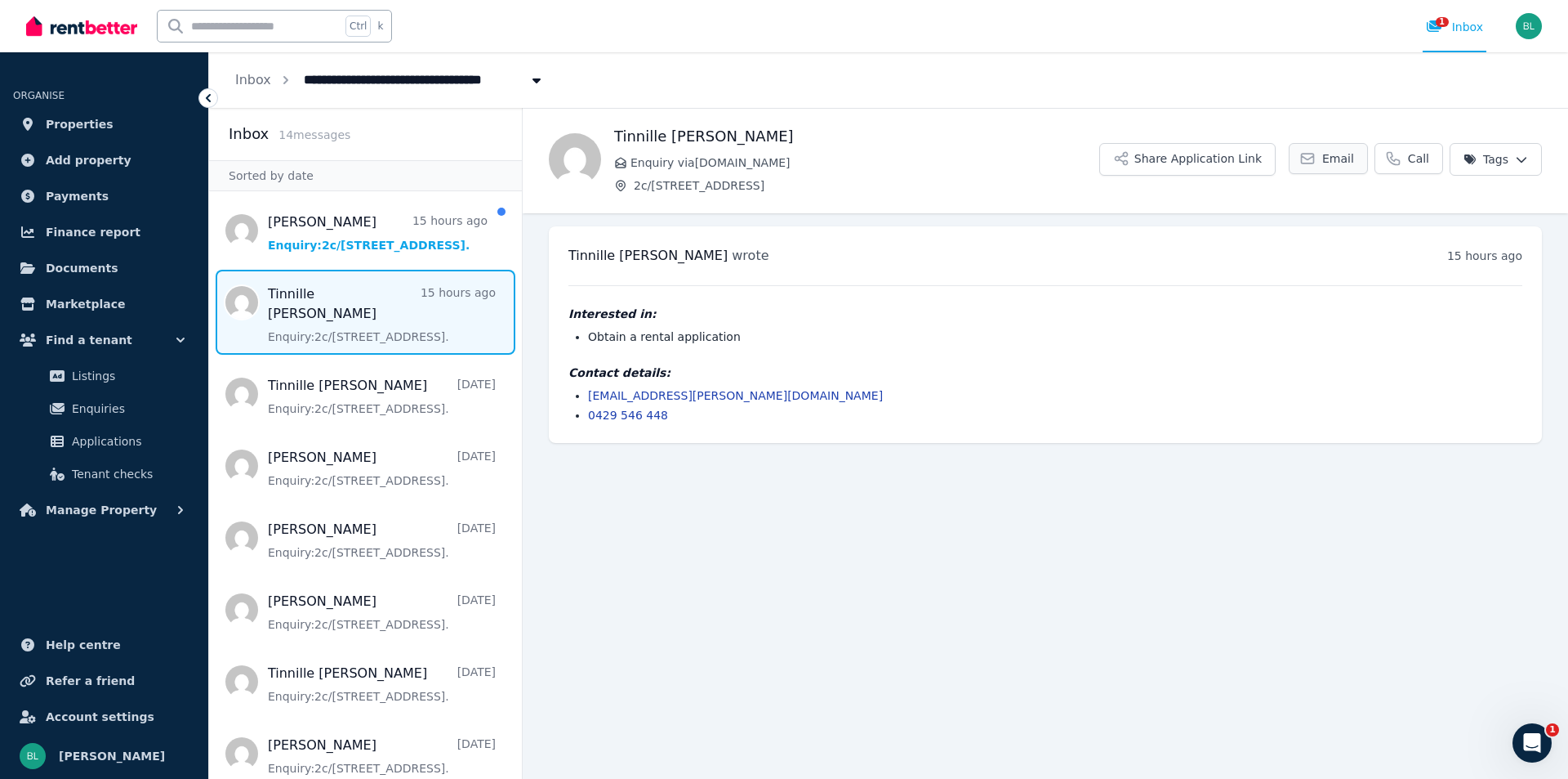
click at [1327, 167] on link "Email" at bounding box center [1328, 158] width 79 height 31
click at [1212, 165] on button "Share Application Link" at bounding box center [1188, 159] width 177 height 32
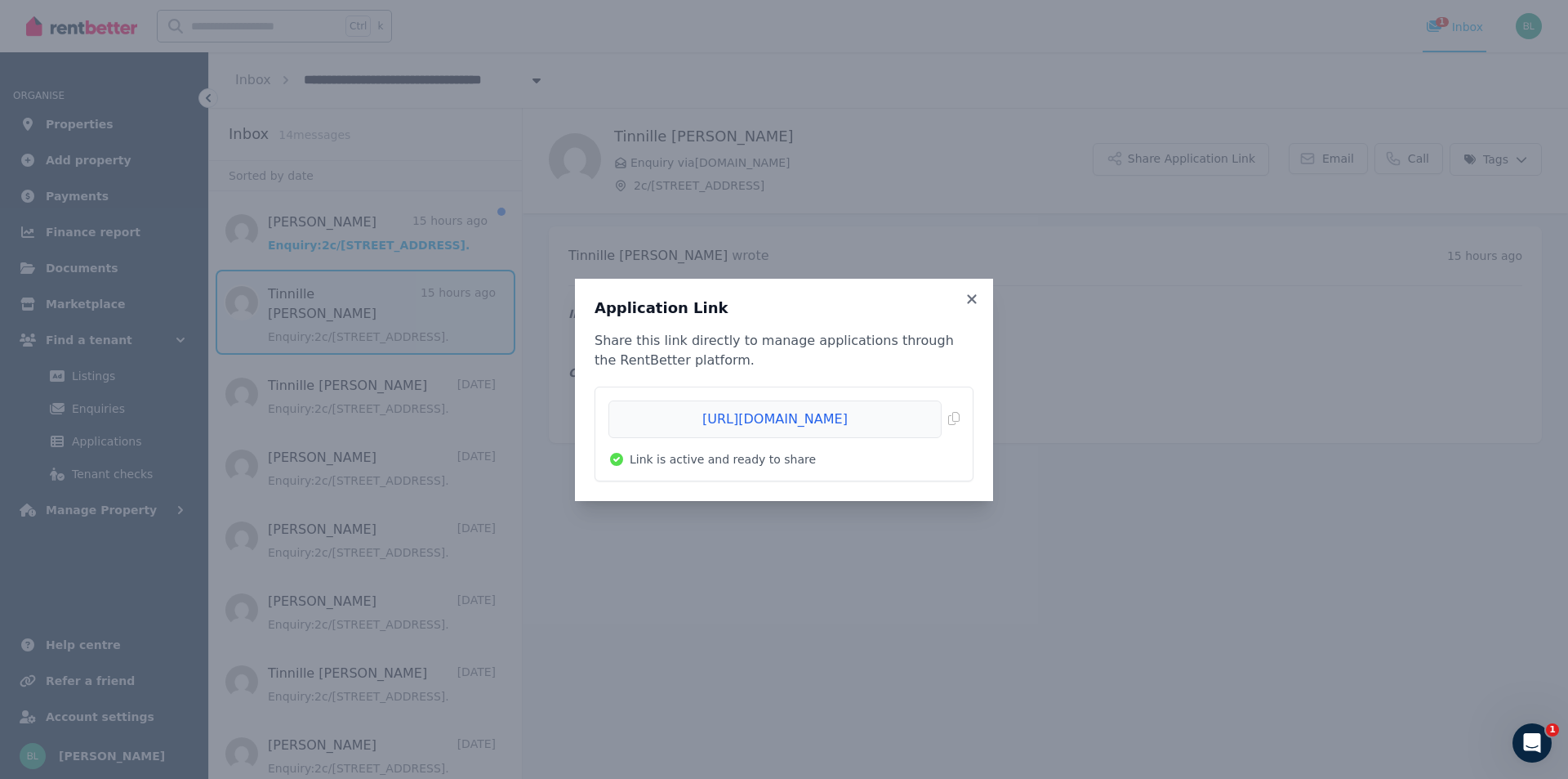
drag, startPoint x: 908, startPoint y: 422, endPoint x: 589, endPoint y: 406, distance: 319.4
click at [589, 406] on div "Application Link Share this link directly to manage applications through the Re…" at bounding box center [784, 390] width 418 height 223
drag, startPoint x: 643, startPoint y: 416, endPoint x: 873, endPoint y: 423, distance: 230.1
click at [873, 423] on span "Copied!" at bounding box center [784, 419] width 352 height 38
drag, startPoint x: 970, startPoint y: 296, endPoint x: 945, endPoint y: 299, distance: 25.2
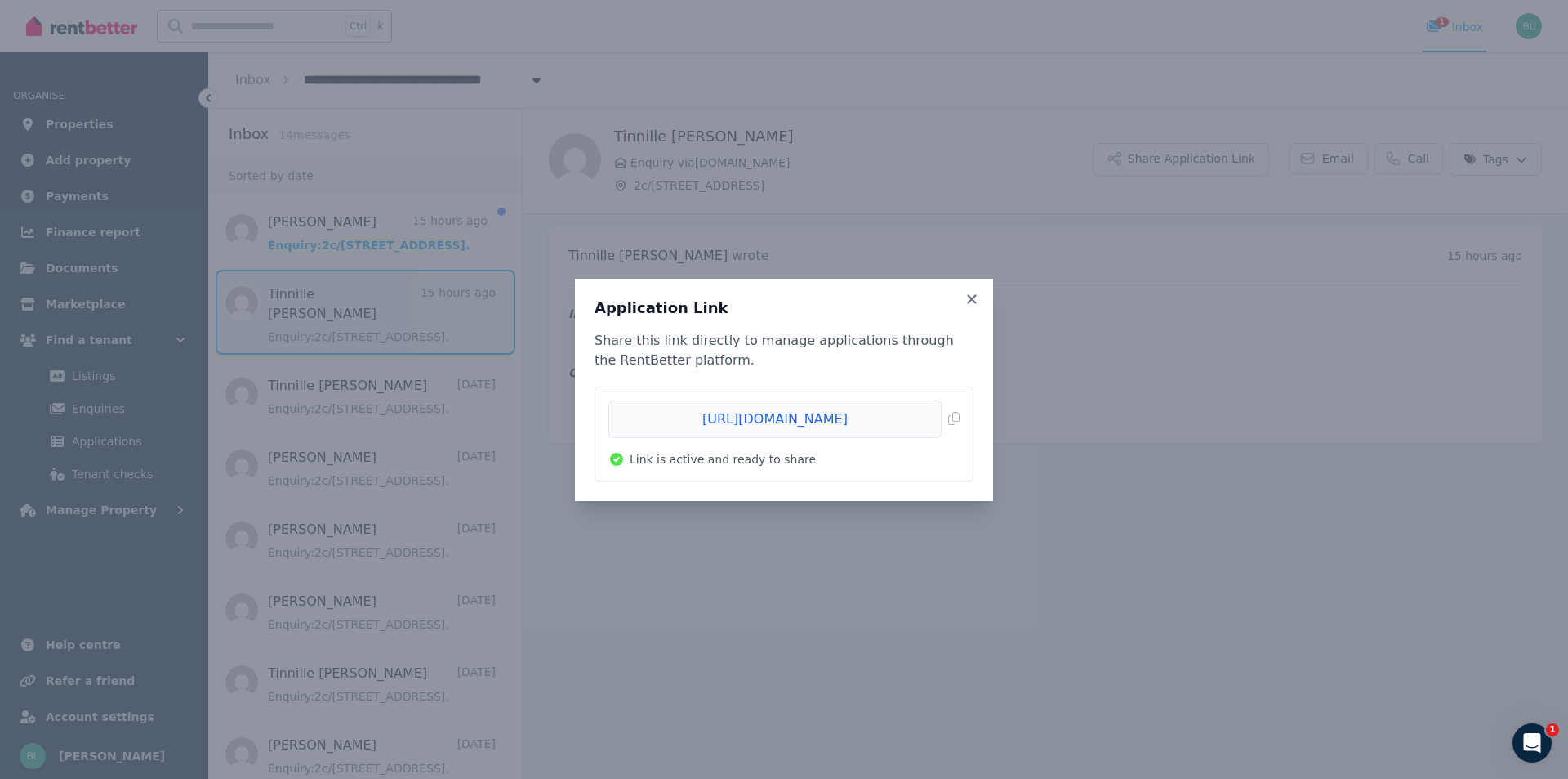
click at [970, 296] on icon at bounding box center [971, 299] width 9 height 9
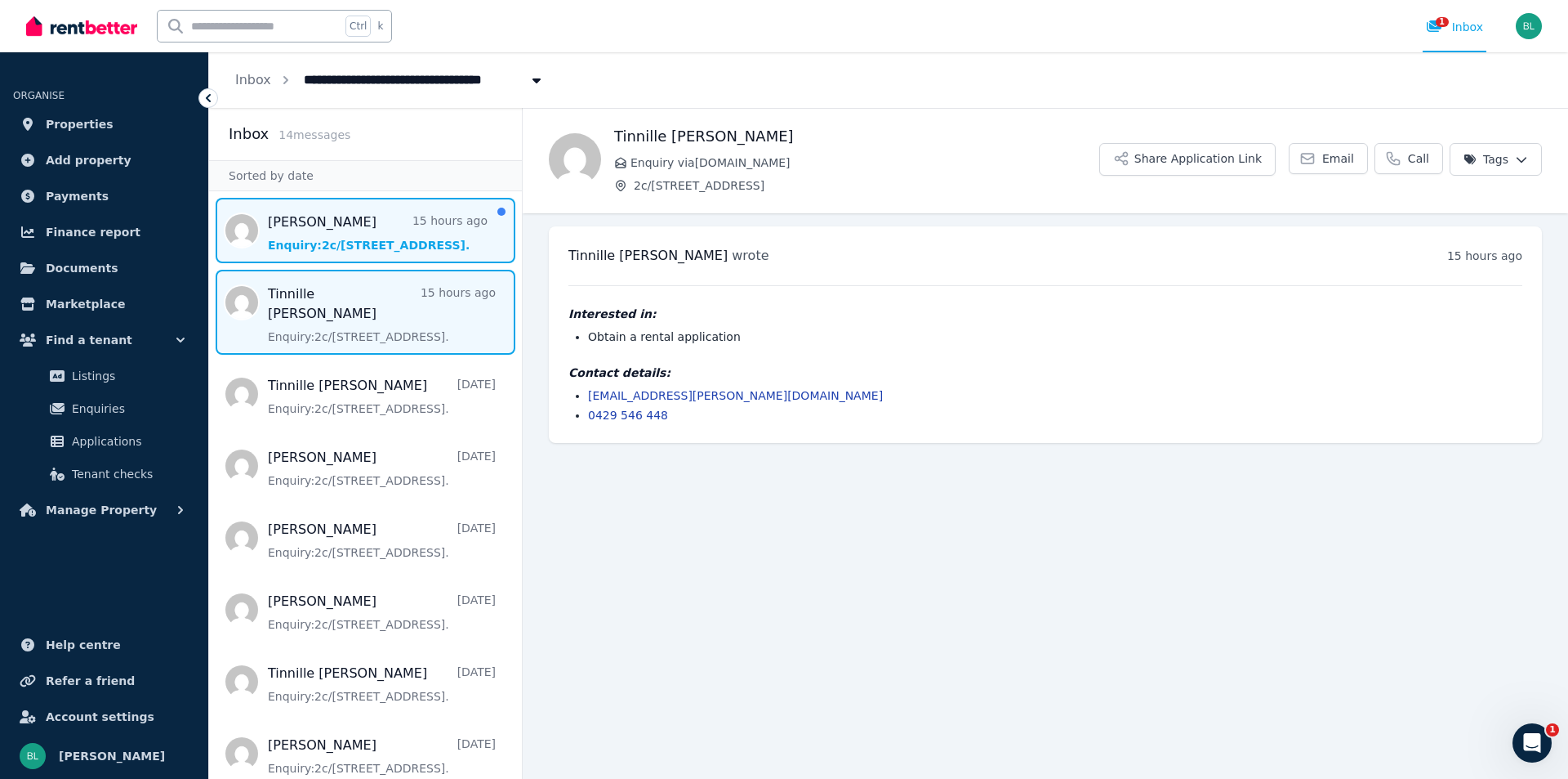
click at [361, 233] on span "Message list" at bounding box center [365, 230] width 313 height 66
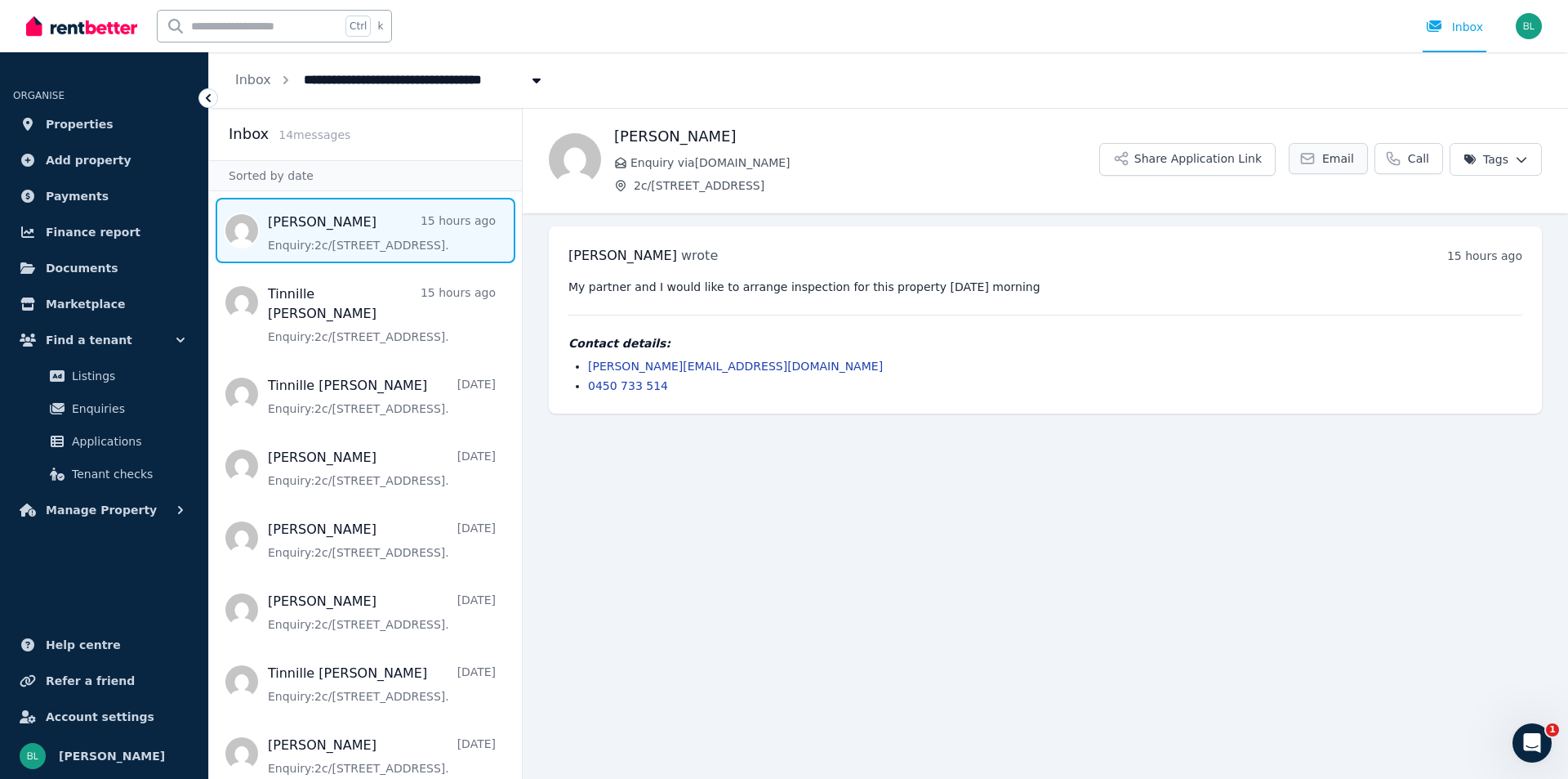
click at [1314, 162] on icon at bounding box center [1308, 158] width 13 height 10
click at [86, 162] on span "Add property" at bounding box center [89, 161] width 86 height 20
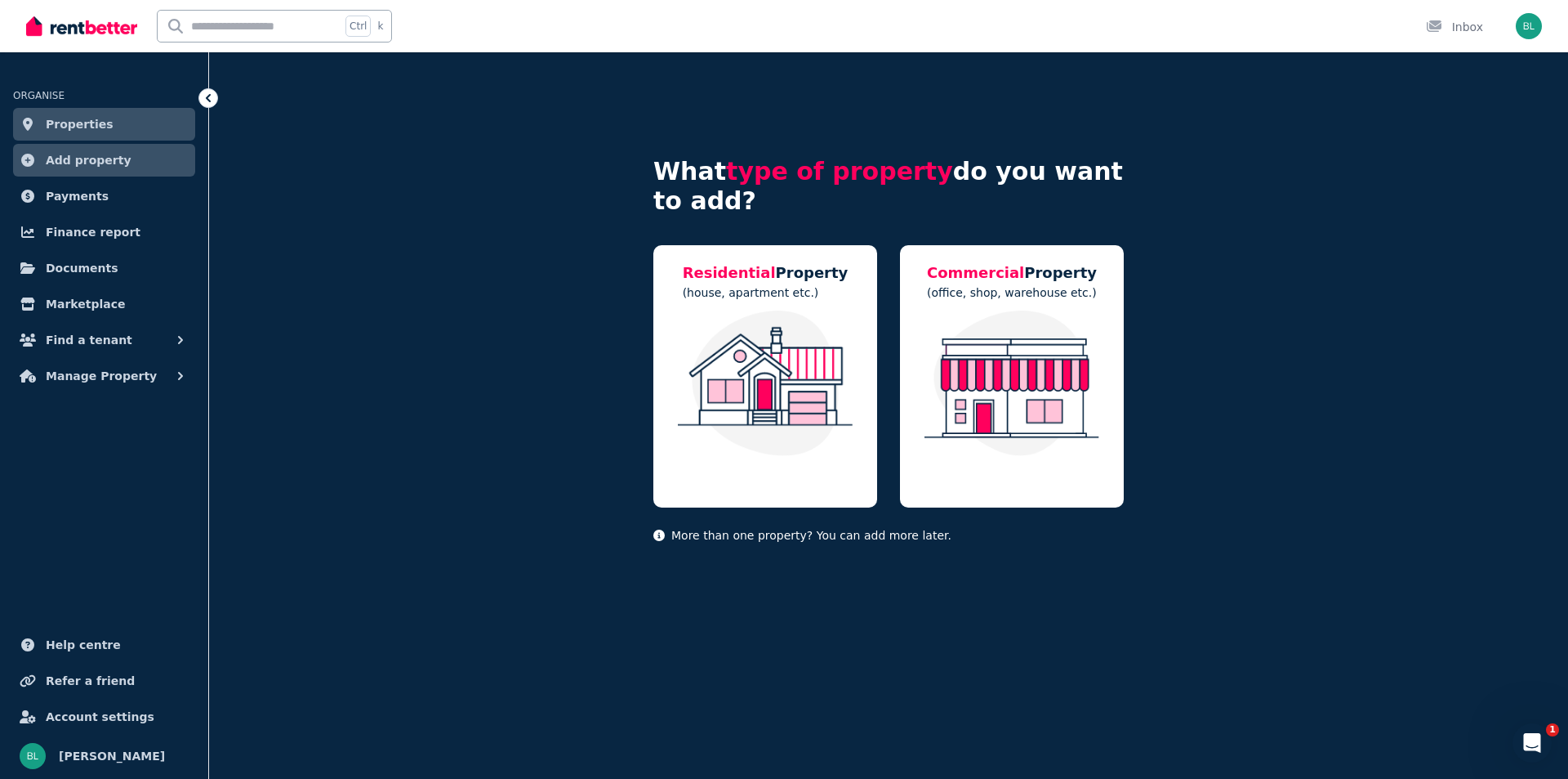
click at [83, 132] on span "Properties" at bounding box center [80, 124] width 68 height 20
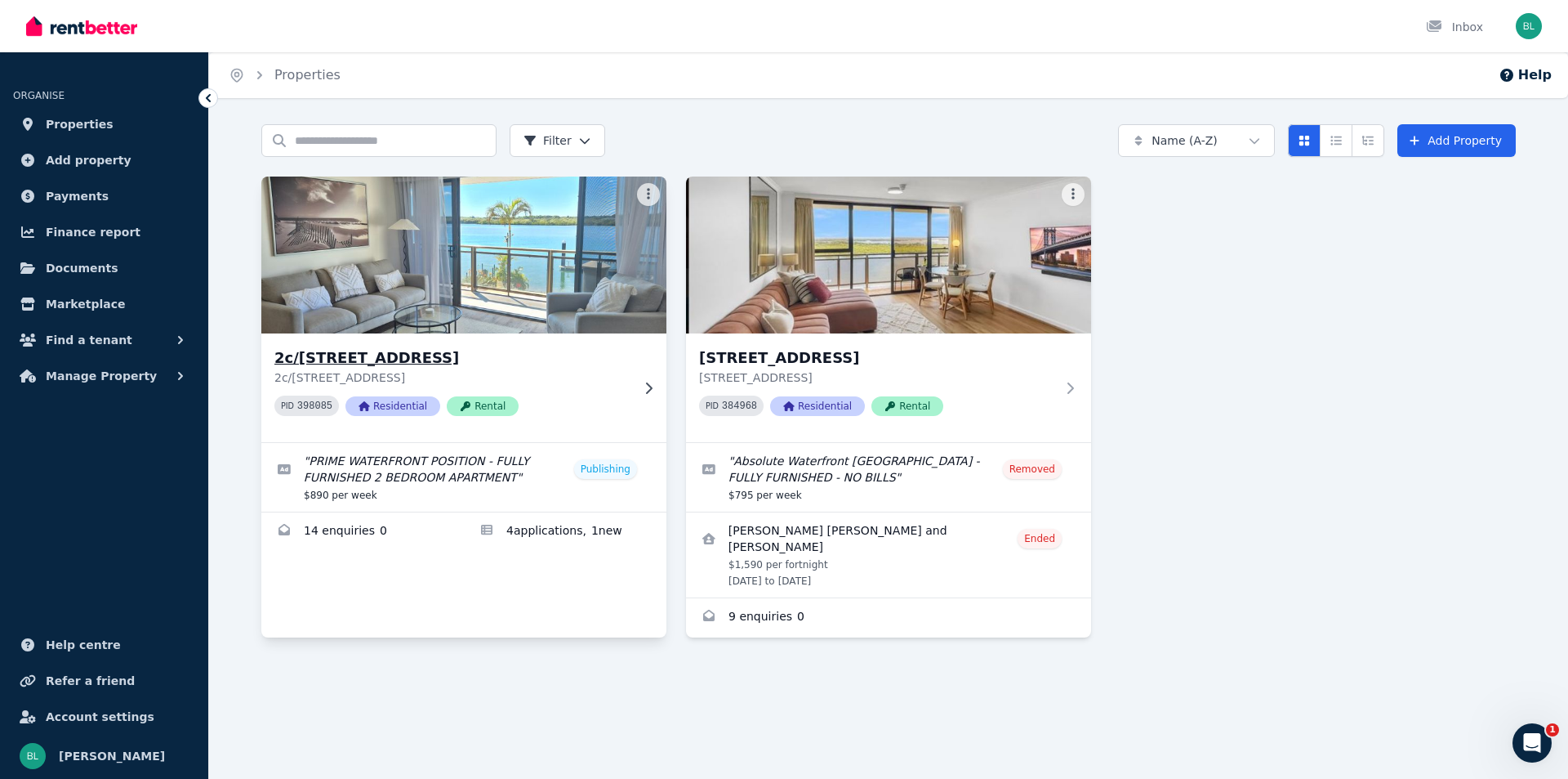
click at [422, 361] on h3 "2c/[STREET_ADDRESS]" at bounding box center [452, 357] width 356 height 22
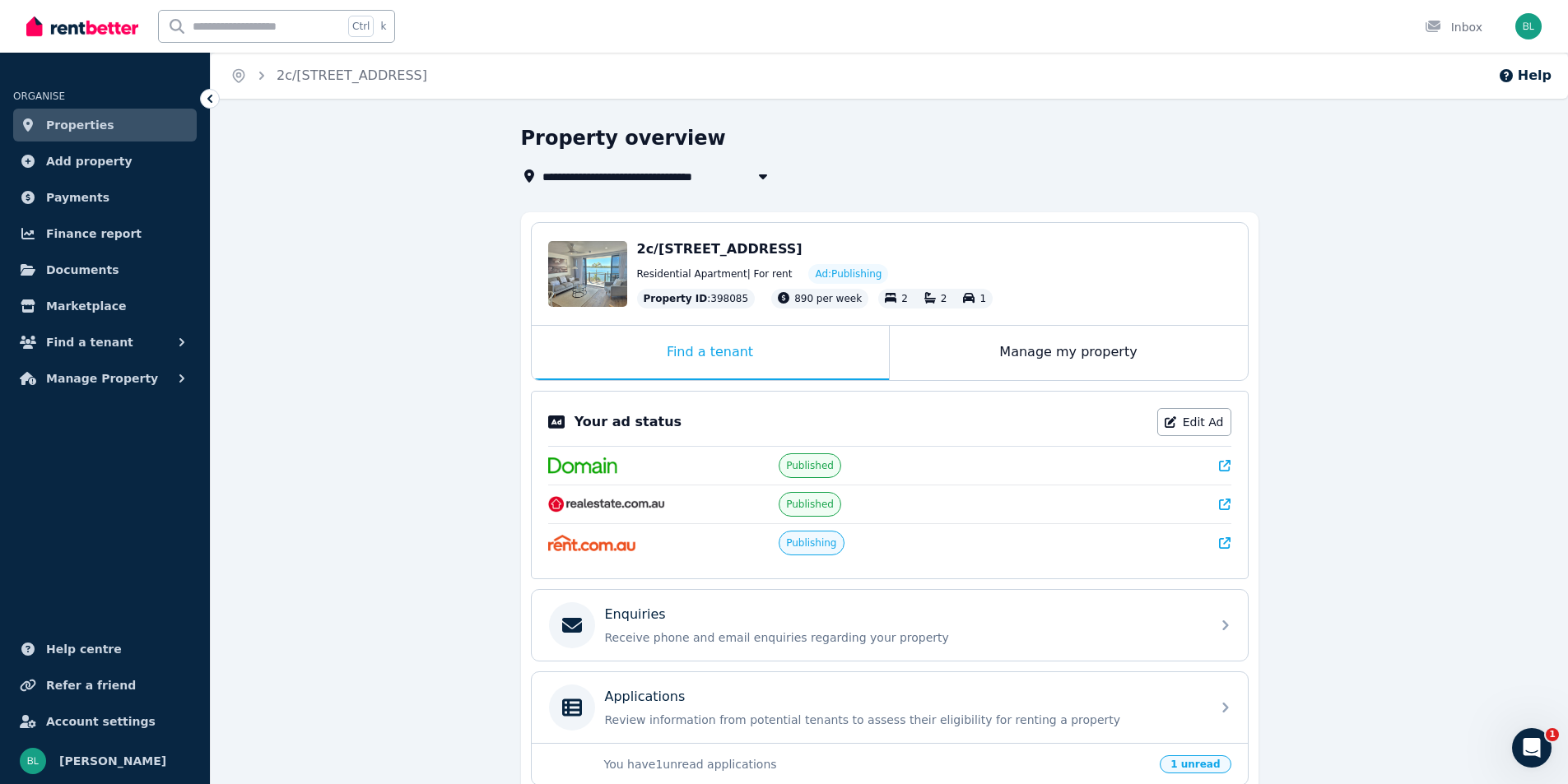
click at [57, 121] on span "Properties" at bounding box center [80, 125] width 69 height 20
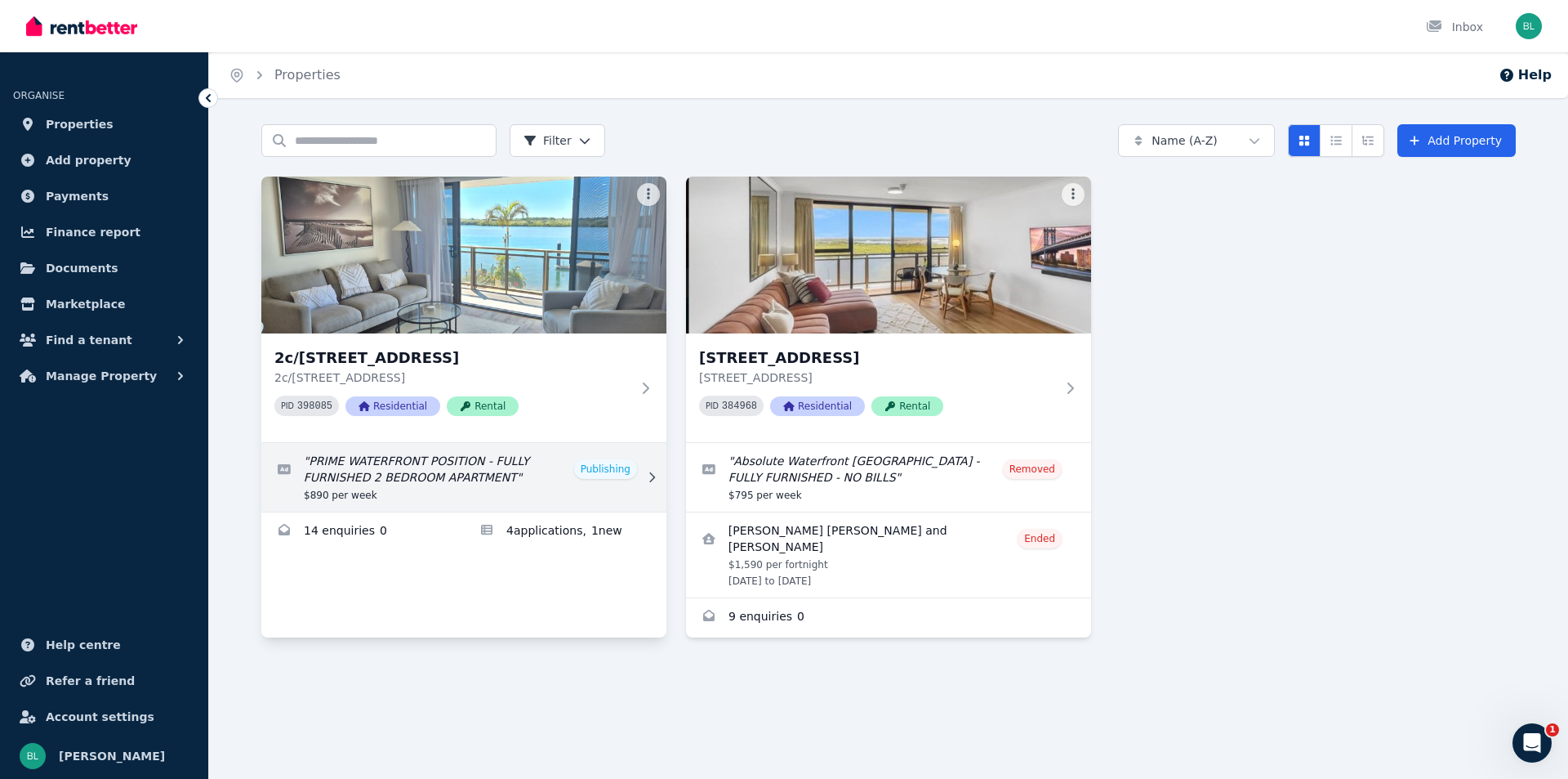
click at [418, 484] on link "Edit listing: PRIME WATERFRONT POSITION - FULLY FURNISHED 2 BEDROOM APARTMENT" at bounding box center [464, 477] width 405 height 68
select select "**********"
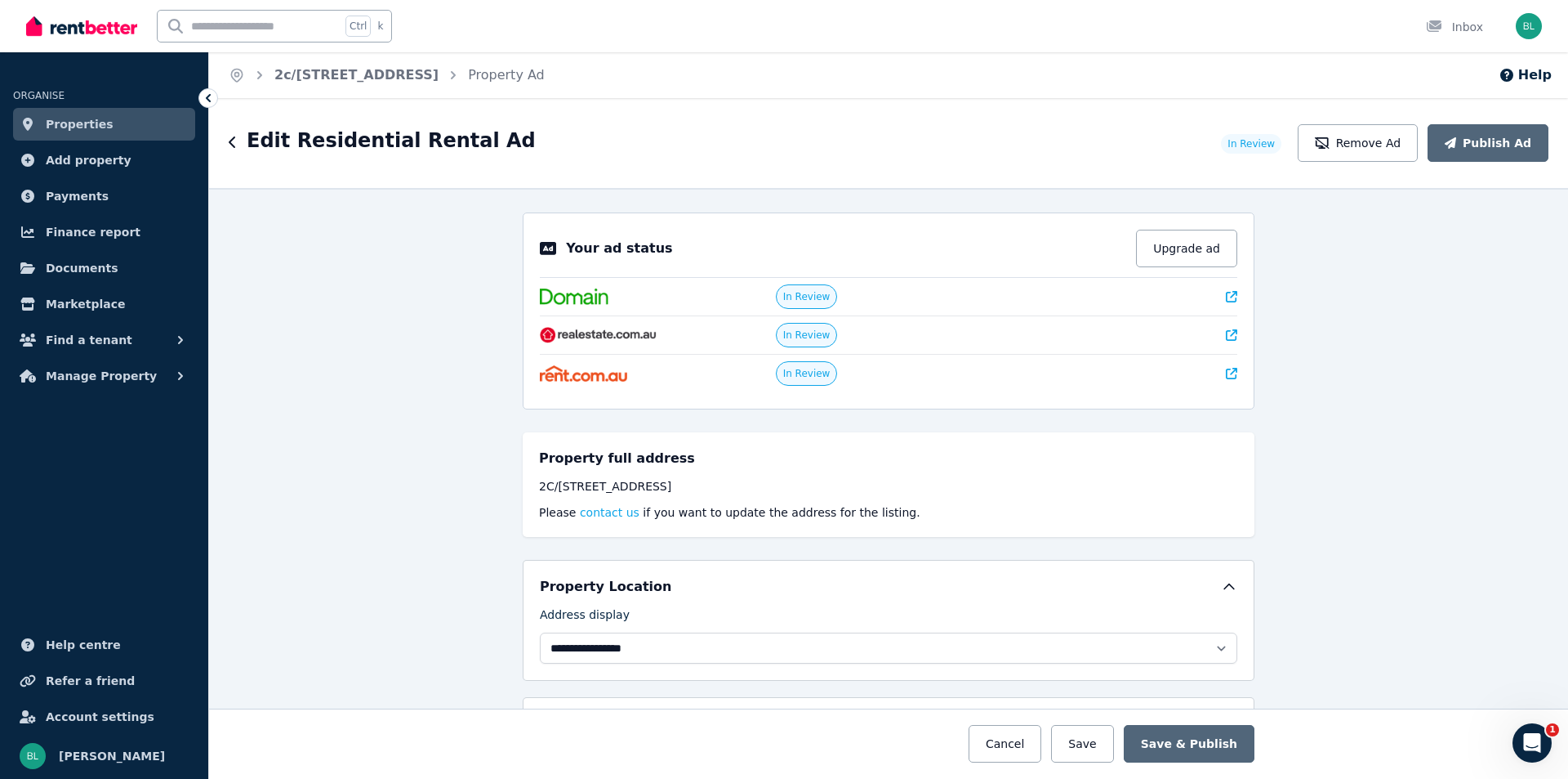
click at [83, 124] on span "Properties" at bounding box center [80, 124] width 68 height 20
